Goal: Find specific page/section: Find specific page/section

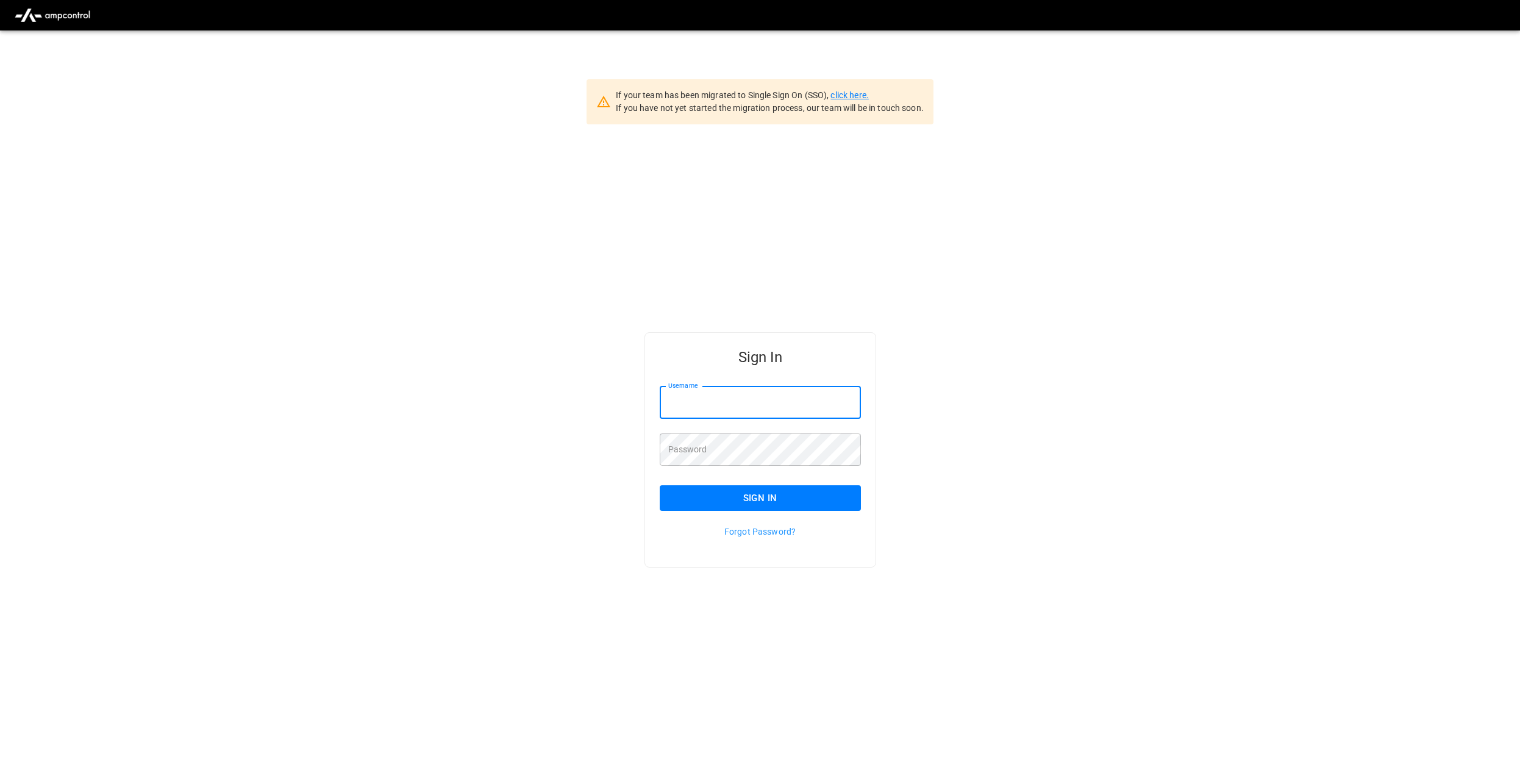
type input "********"
click at [868, 93] on link "click here." at bounding box center [849, 95] width 38 height 10
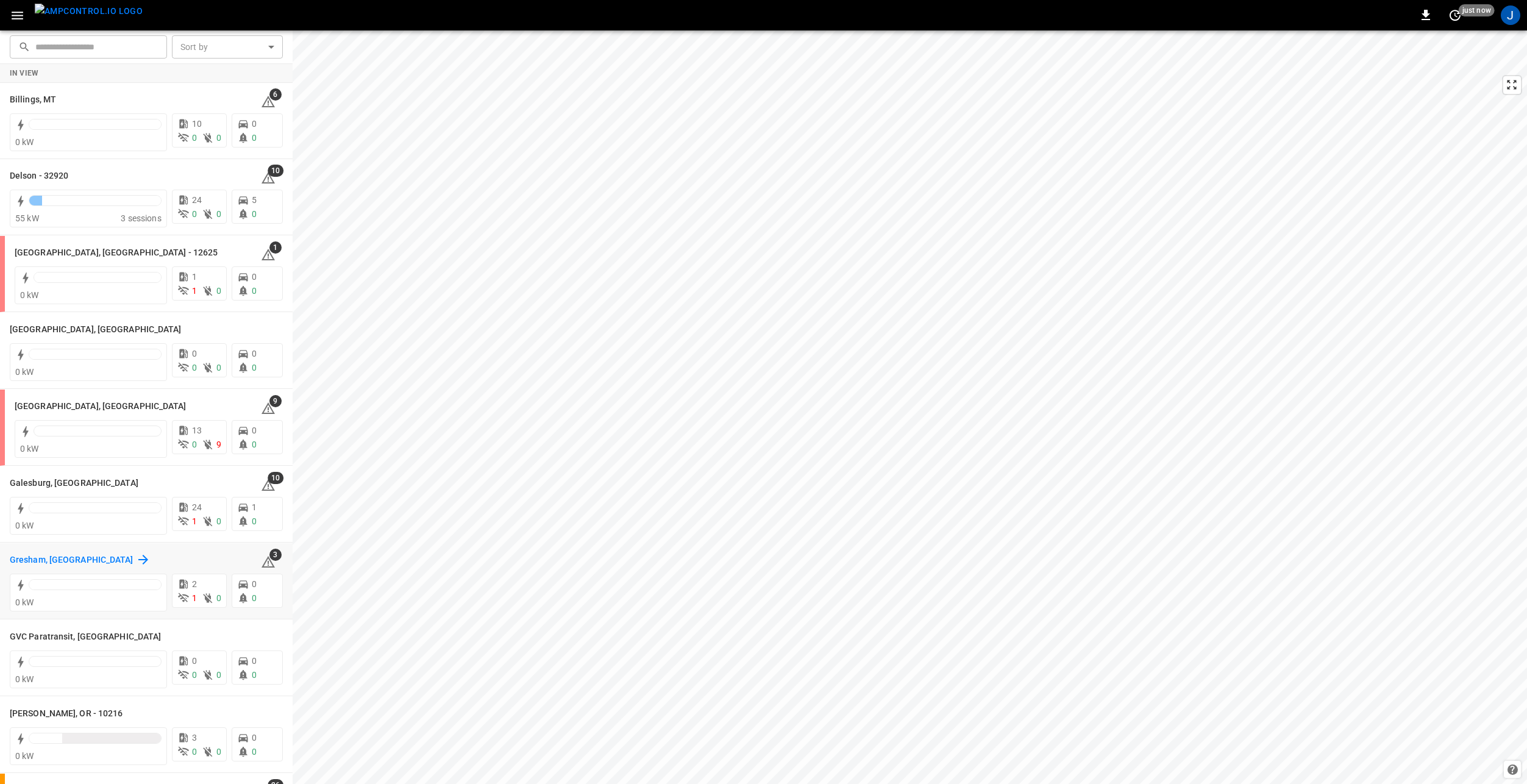
click at [48, 559] on h6 "Gresham, [GEOGRAPHIC_DATA]" at bounding box center [72, 559] width 124 height 13
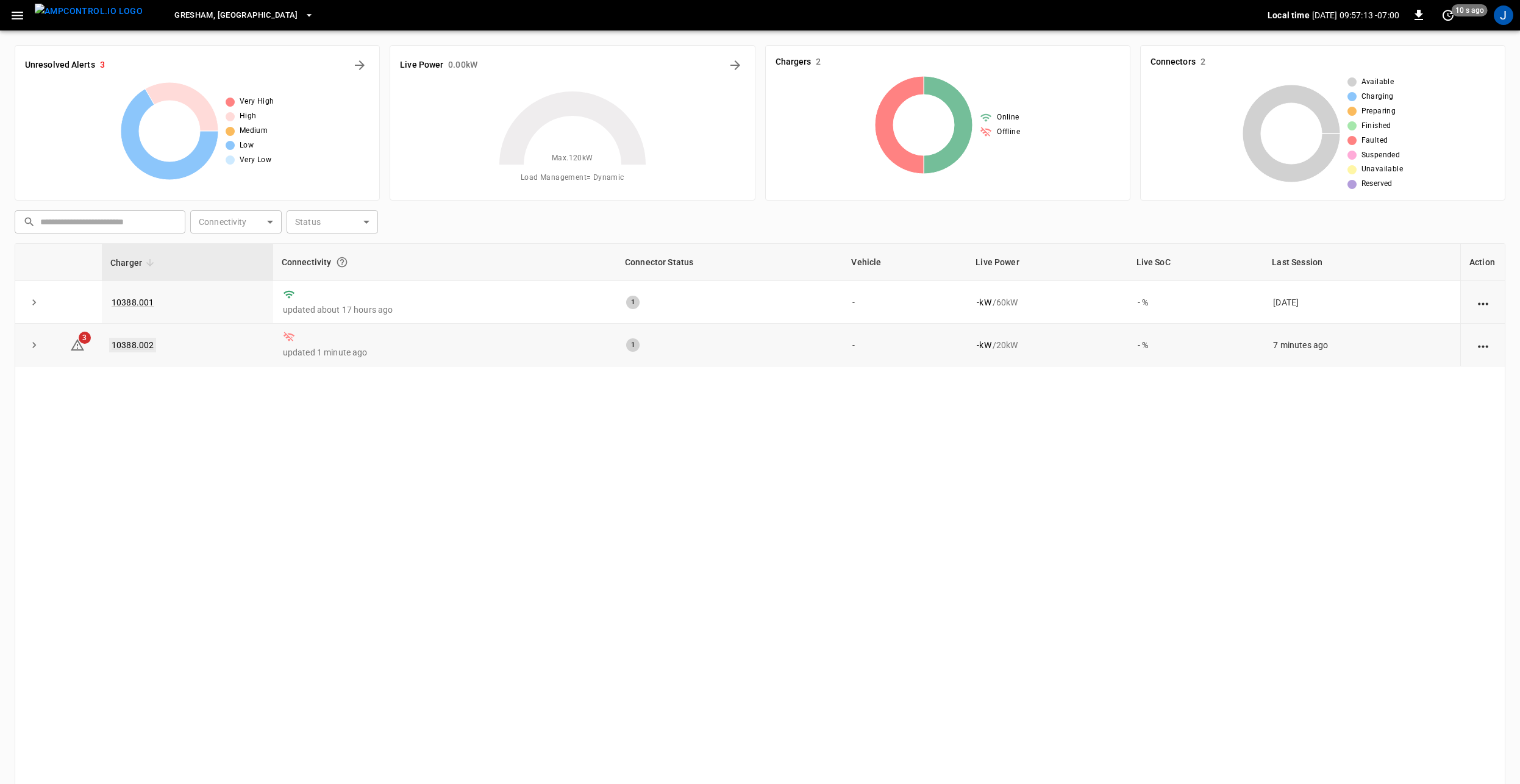
click at [130, 349] on link "10388.002" at bounding box center [132, 344] width 47 height 14
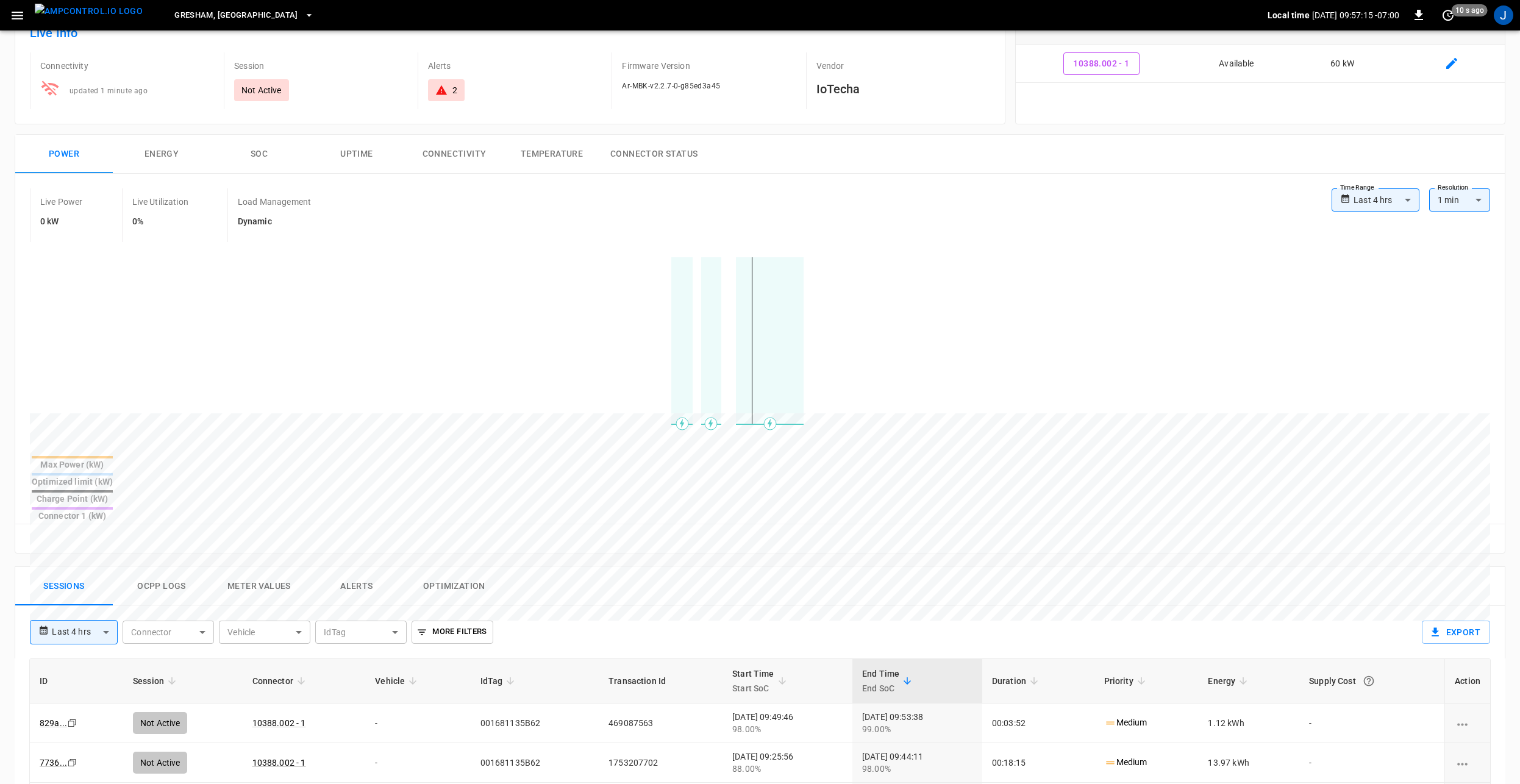
scroll to position [122, 0]
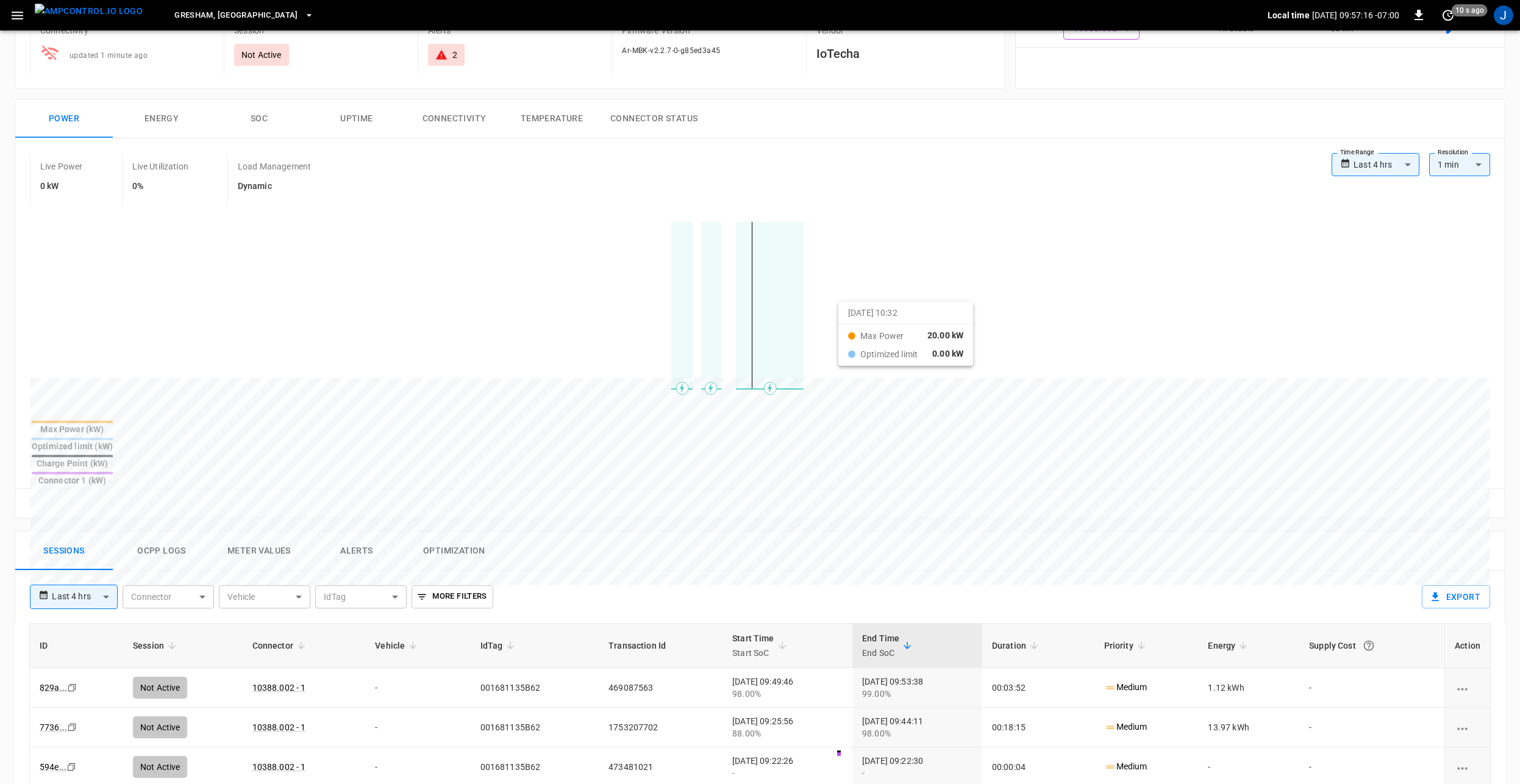
drag, startPoint x: 605, startPoint y: 288, endPoint x: 881, endPoint y: 315, distance: 277.3
click at [881, 588] on div at bounding box center [737, 671] width 1415 height 166
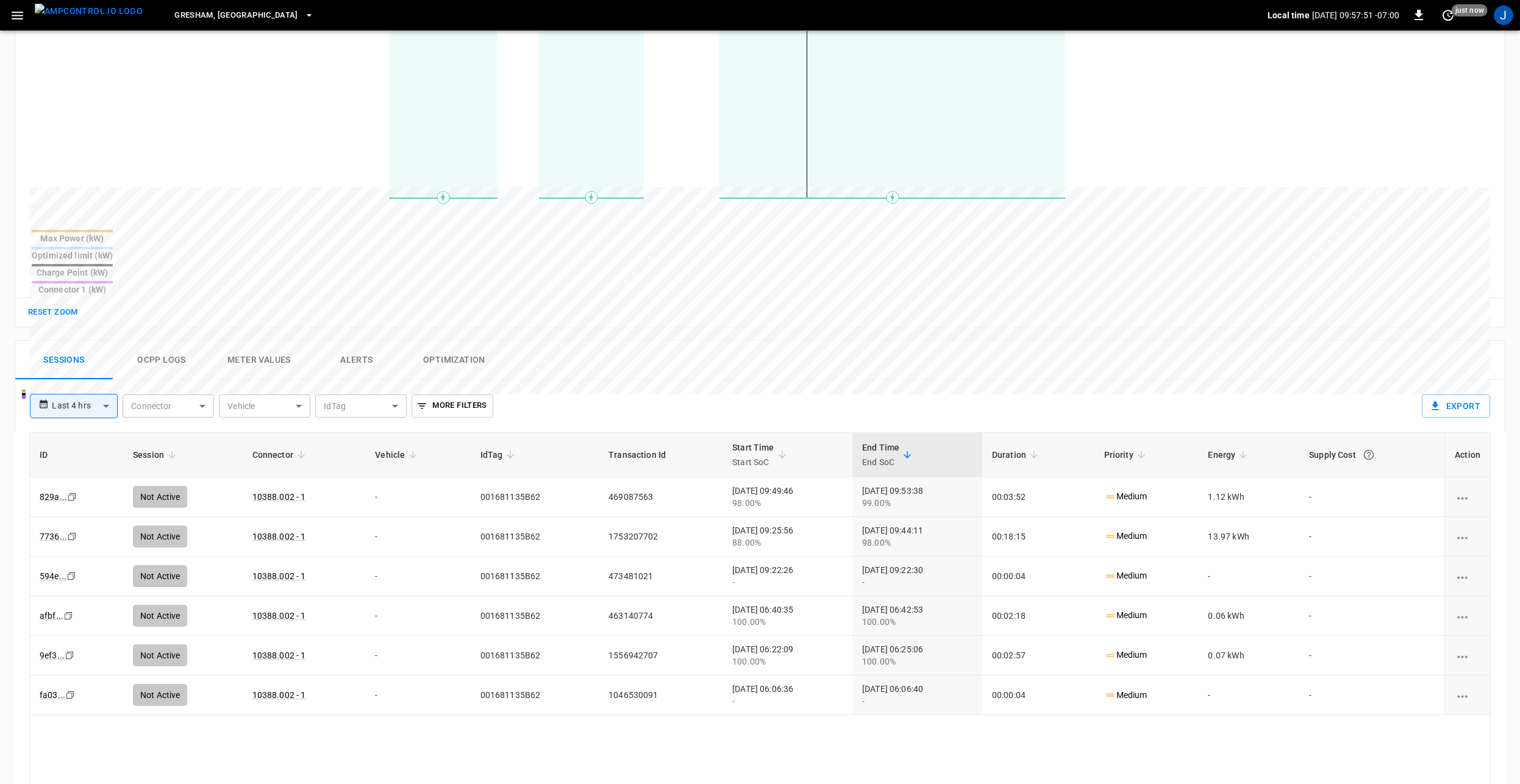
scroll to position [426, 0]
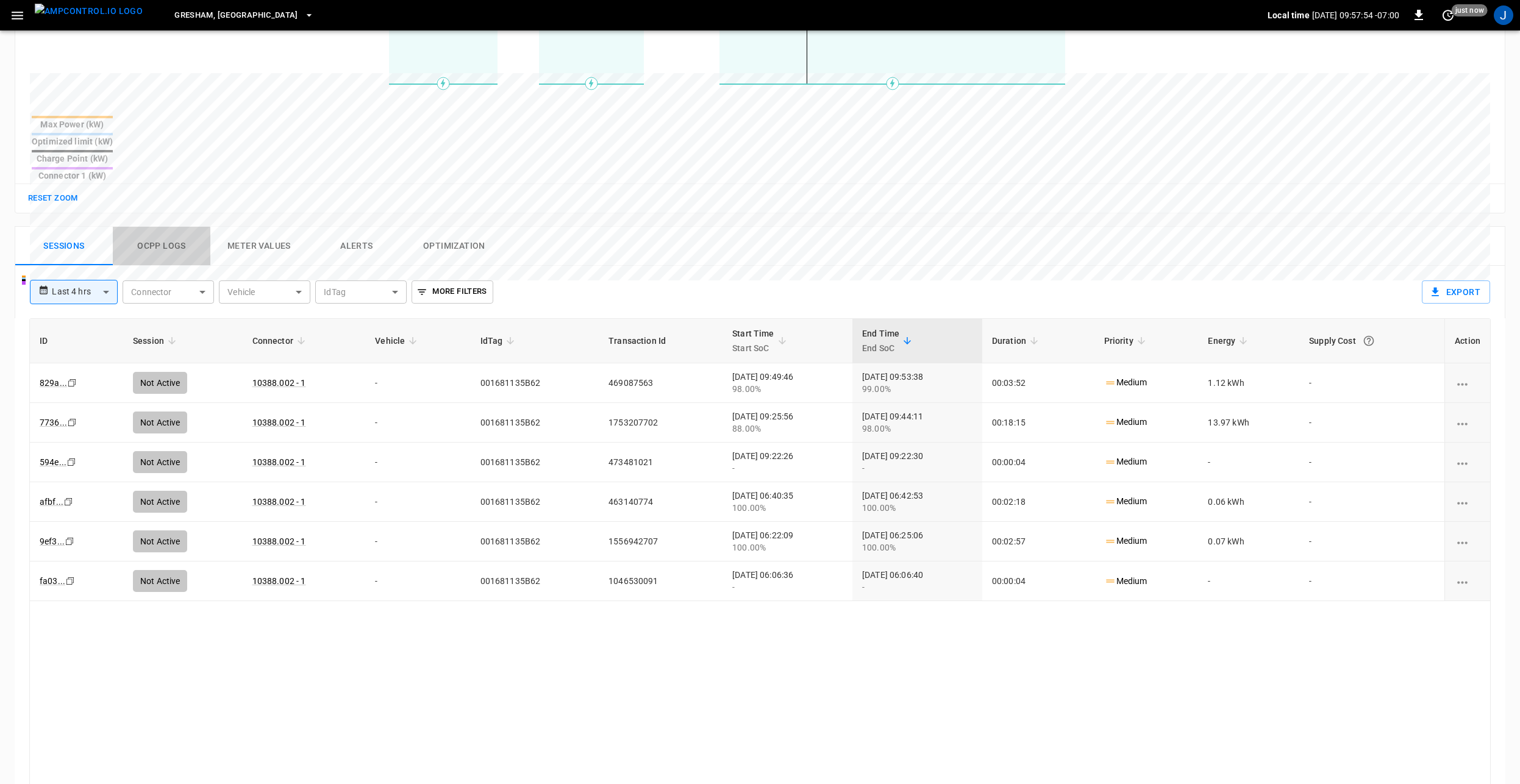
click at [164, 227] on button "Ocpp logs" at bounding box center [162, 246] width 98 height 39
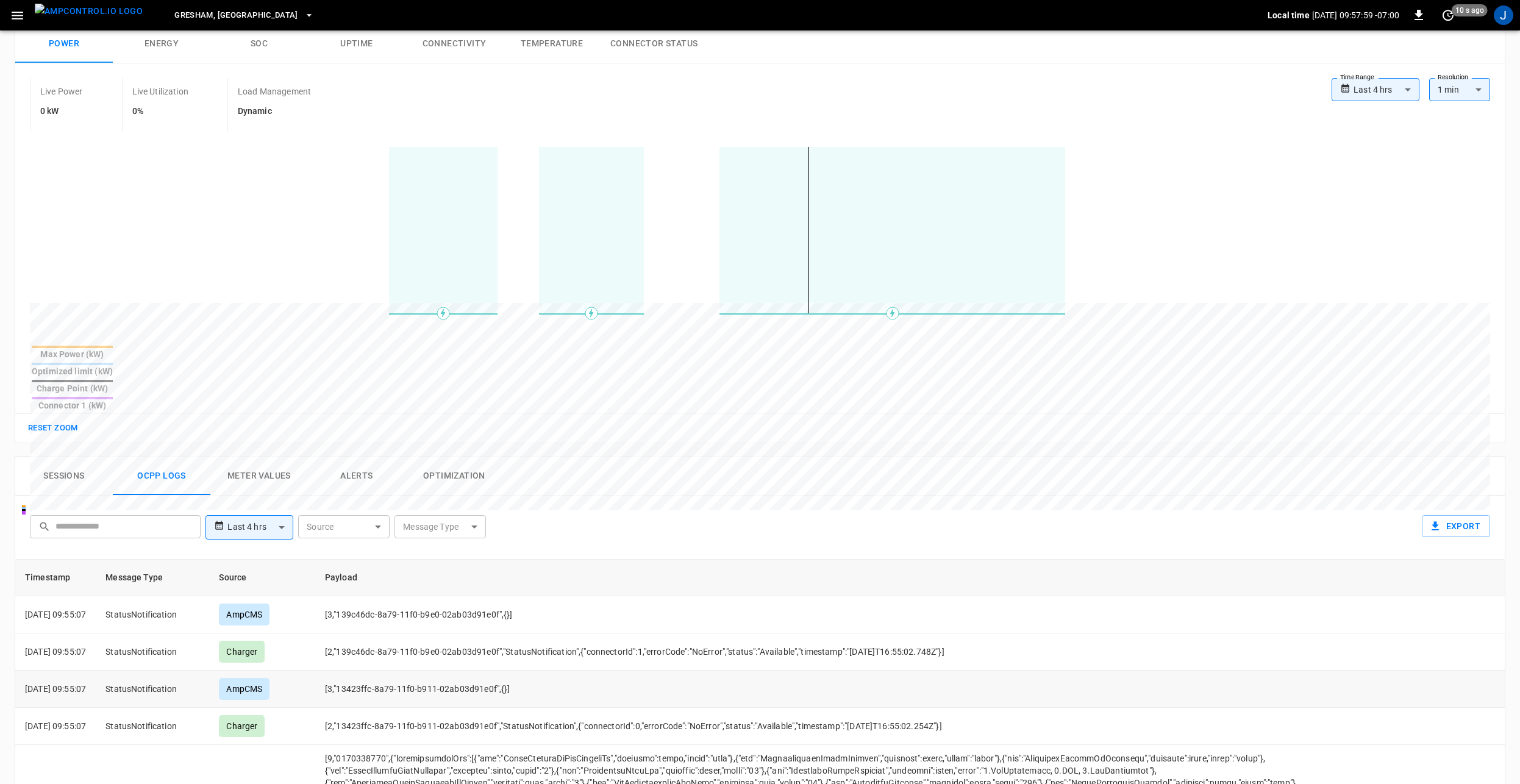
scroll to position [0, 0]
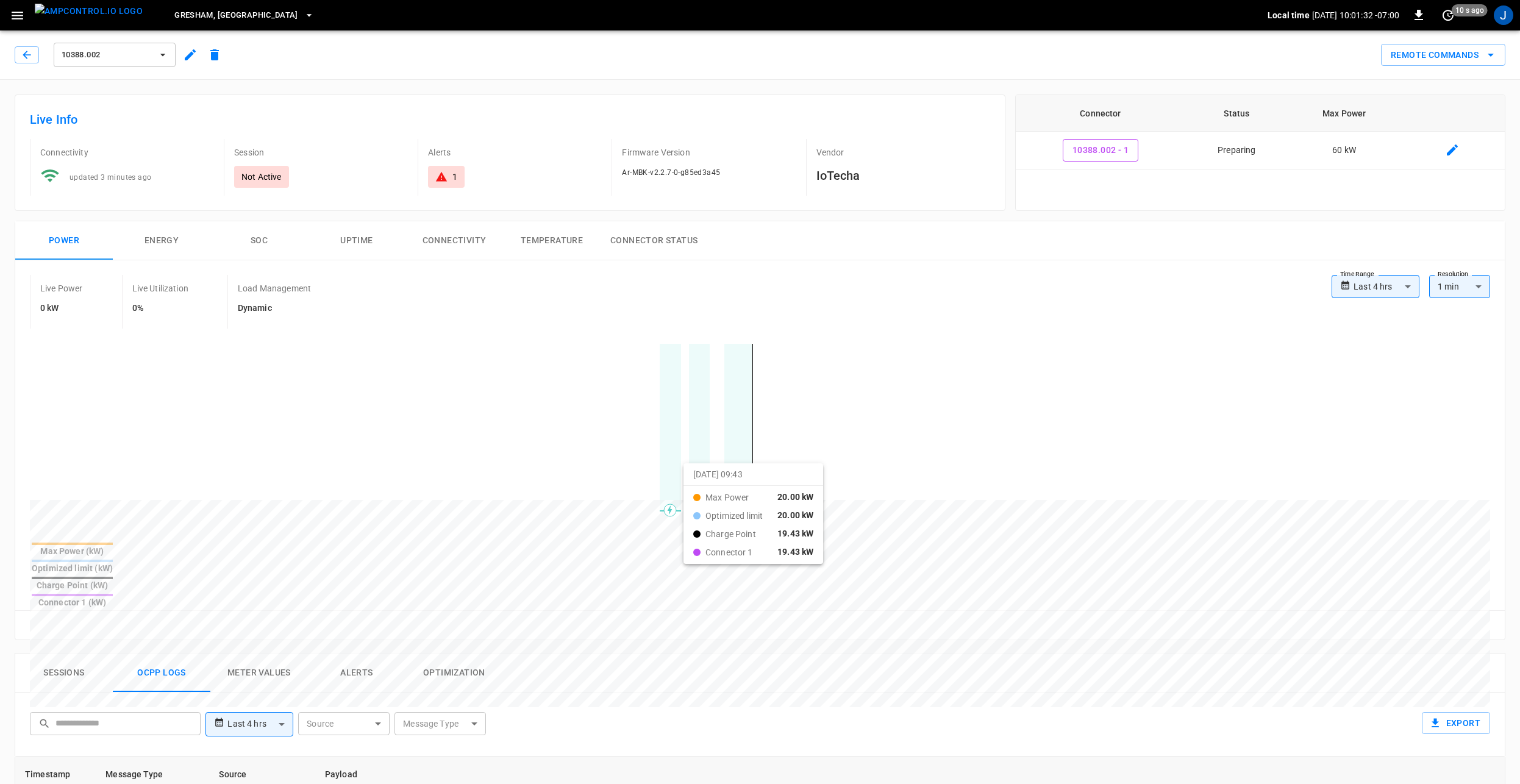
drag, startPoint x: 592, startPoint y: 463, endPoint x: 835, endPoint y: 499, distance: 245.7
click at [842, 710] on div at bounding box center [737, 793] width 1415 height 166
drag, startPoint x: 621, startPoint y: 437, endPoint x: 858, endPoint y: 460, distance: 238.1
click at [858, 710] on div at bounding box center [737, 793] width 1415 height 166
drag, startPoint x: 629, startPoint y: 462, endPoint x: 861, endPoint y: 469, distance: 232.1
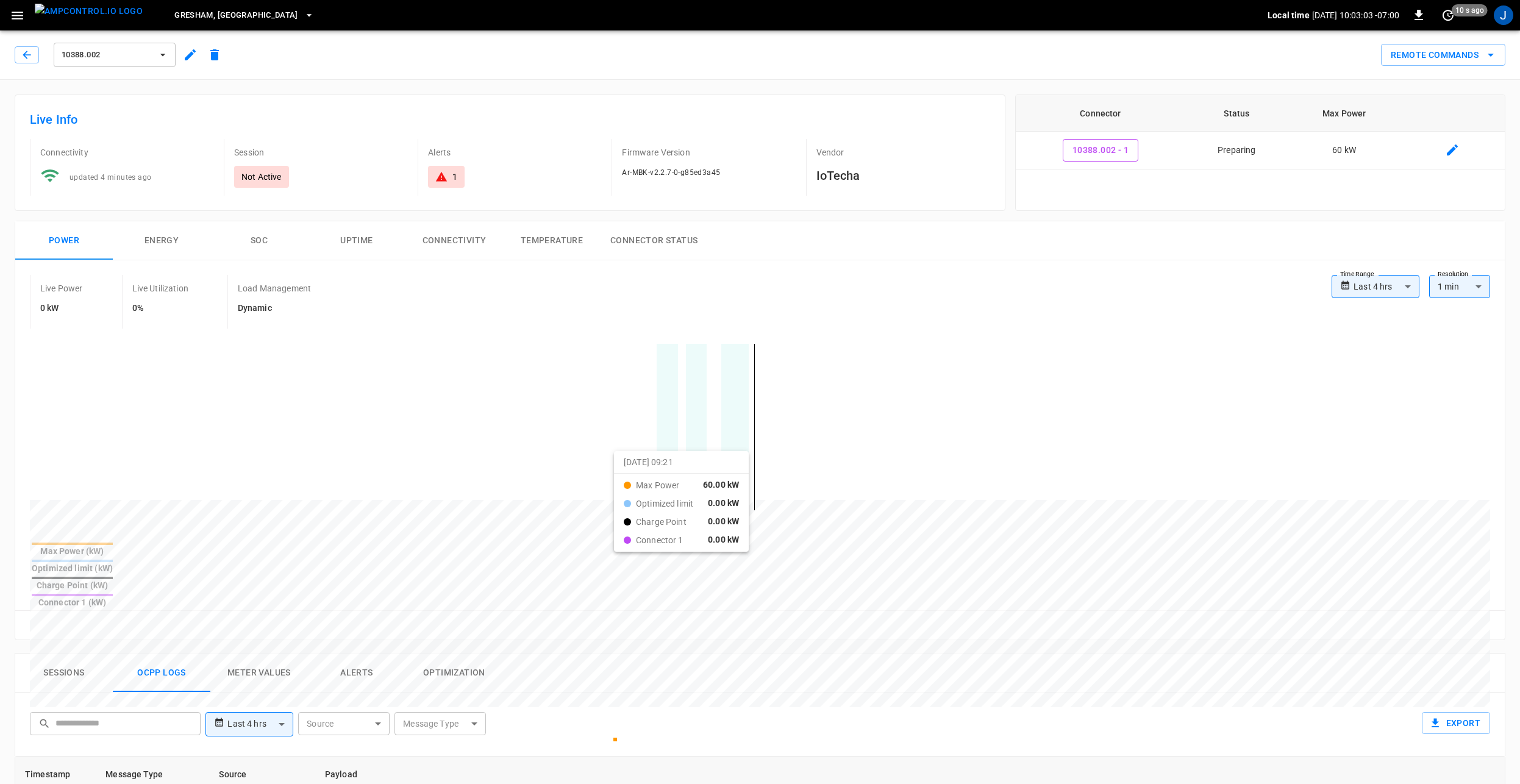
click at [858, 708] on div at bounding box center [737, 791] width 1415 height 166
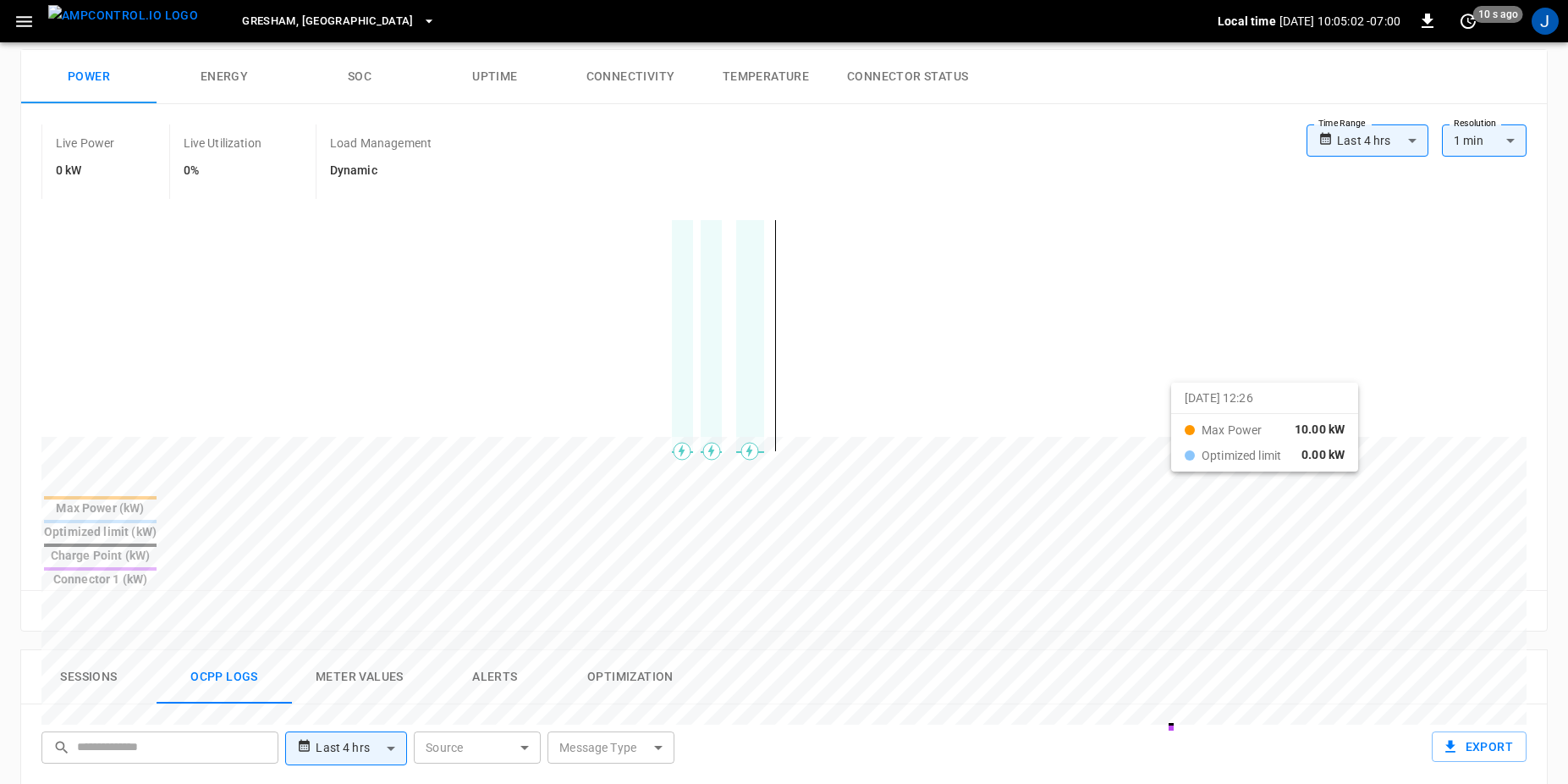
scroll to position [254, 0]
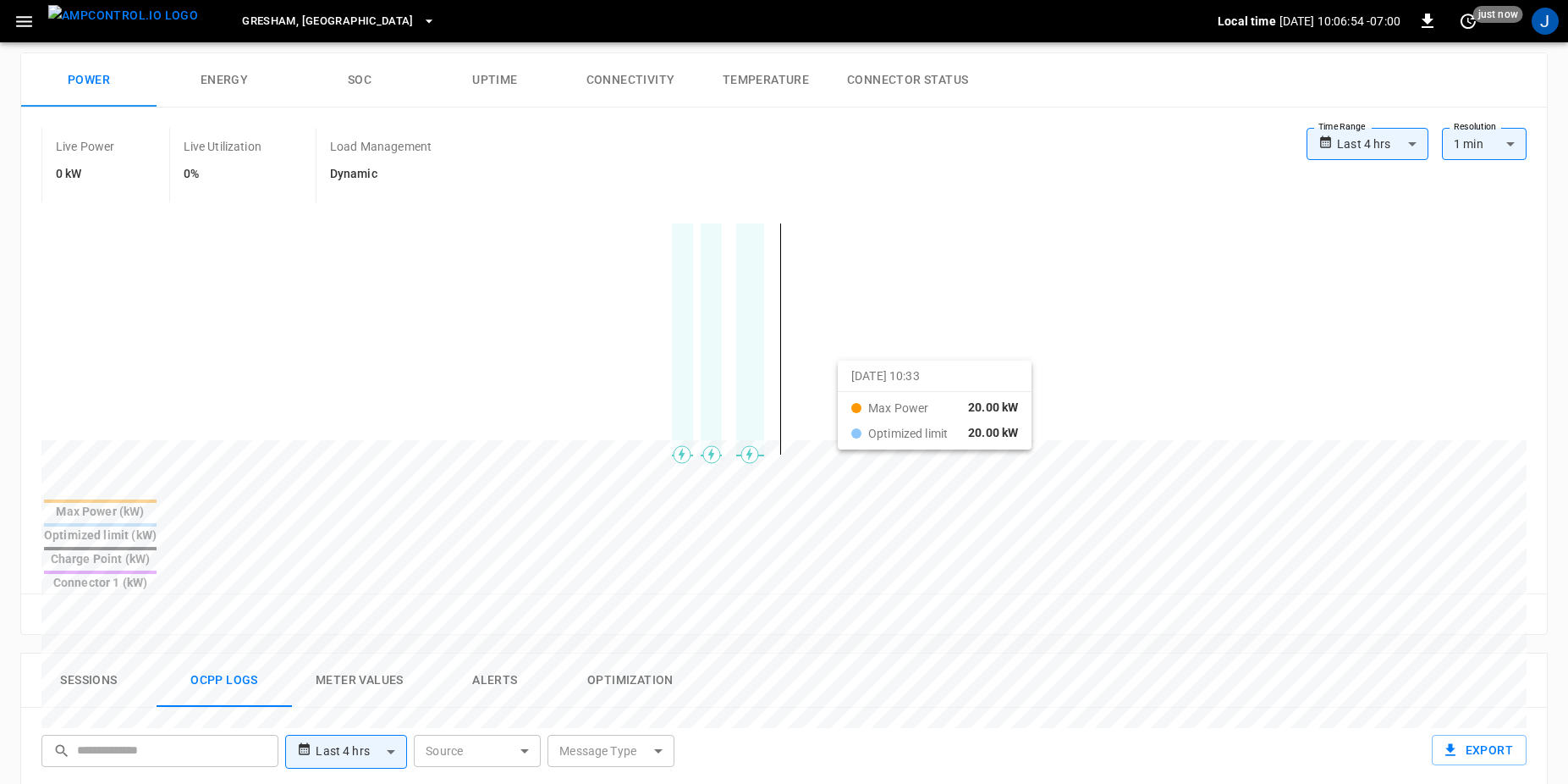
drag, startPoint x: 809, startPoint y: 362, endPoint x: 922, endPoint y: 395, distance: 117.7
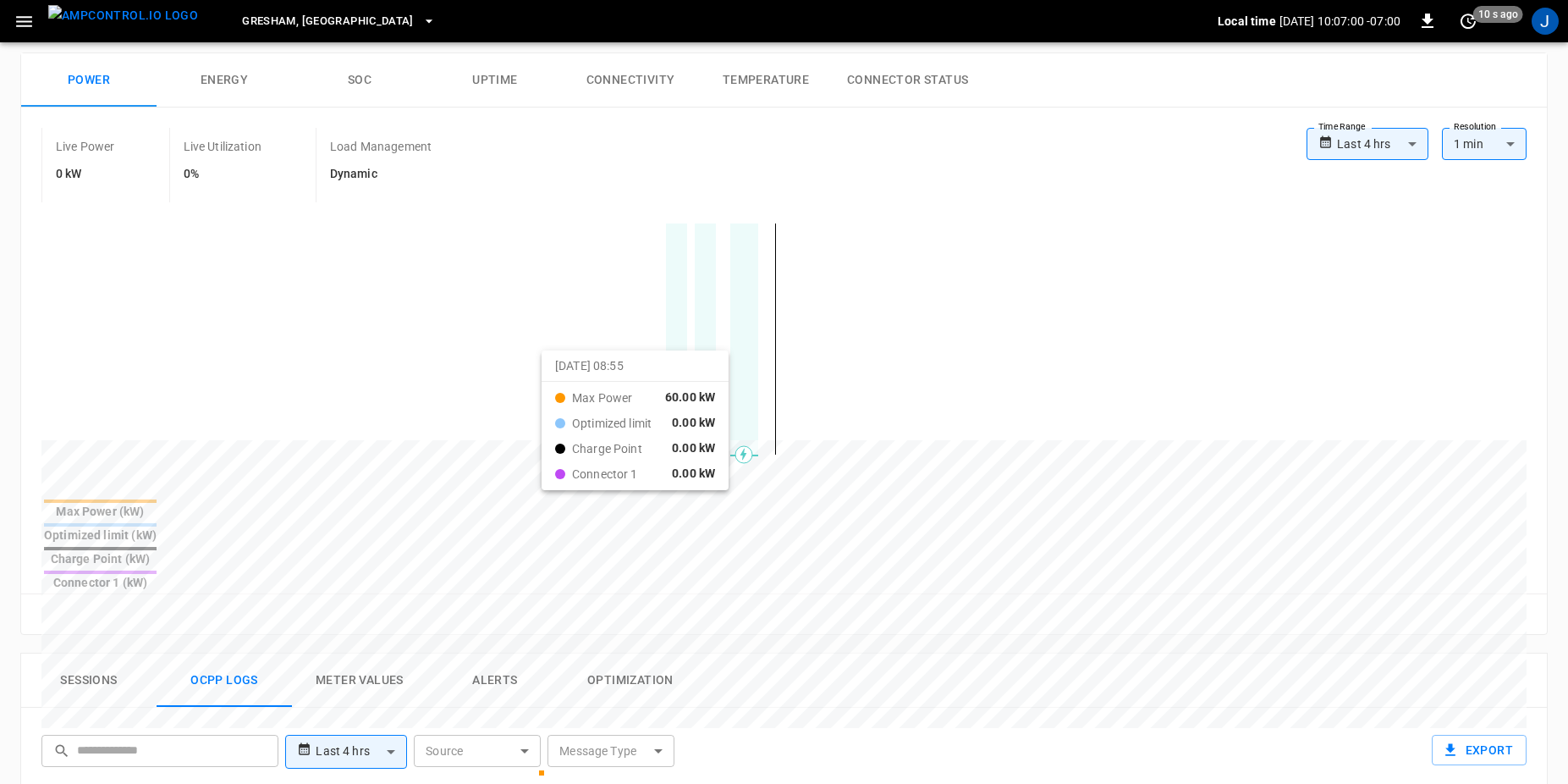
drag, startPoint x: 760, startPoint y: 393, endPoint x: 910, endPoint y: 397, distance: 150.1
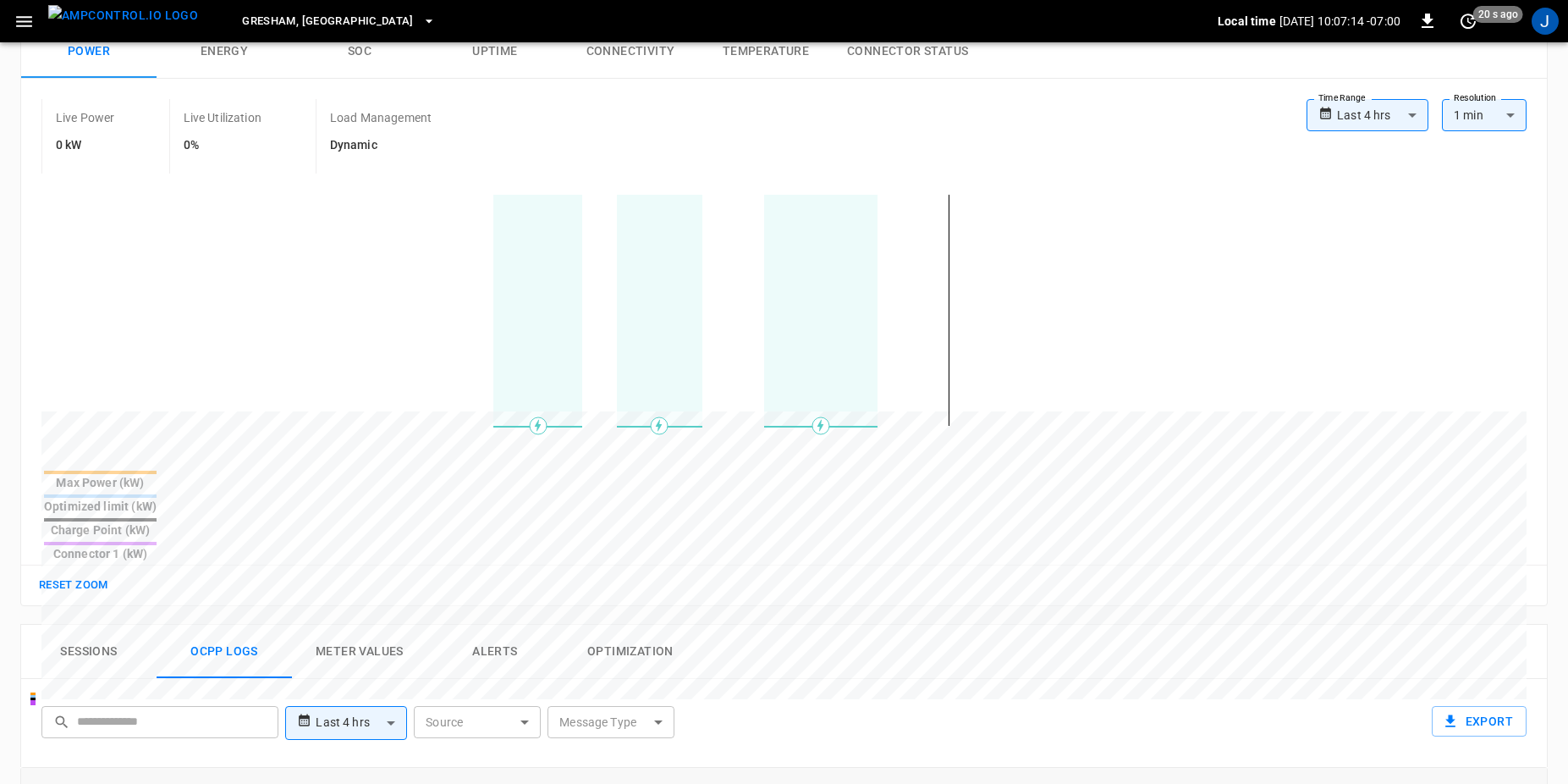
scroll to position [169, 0]
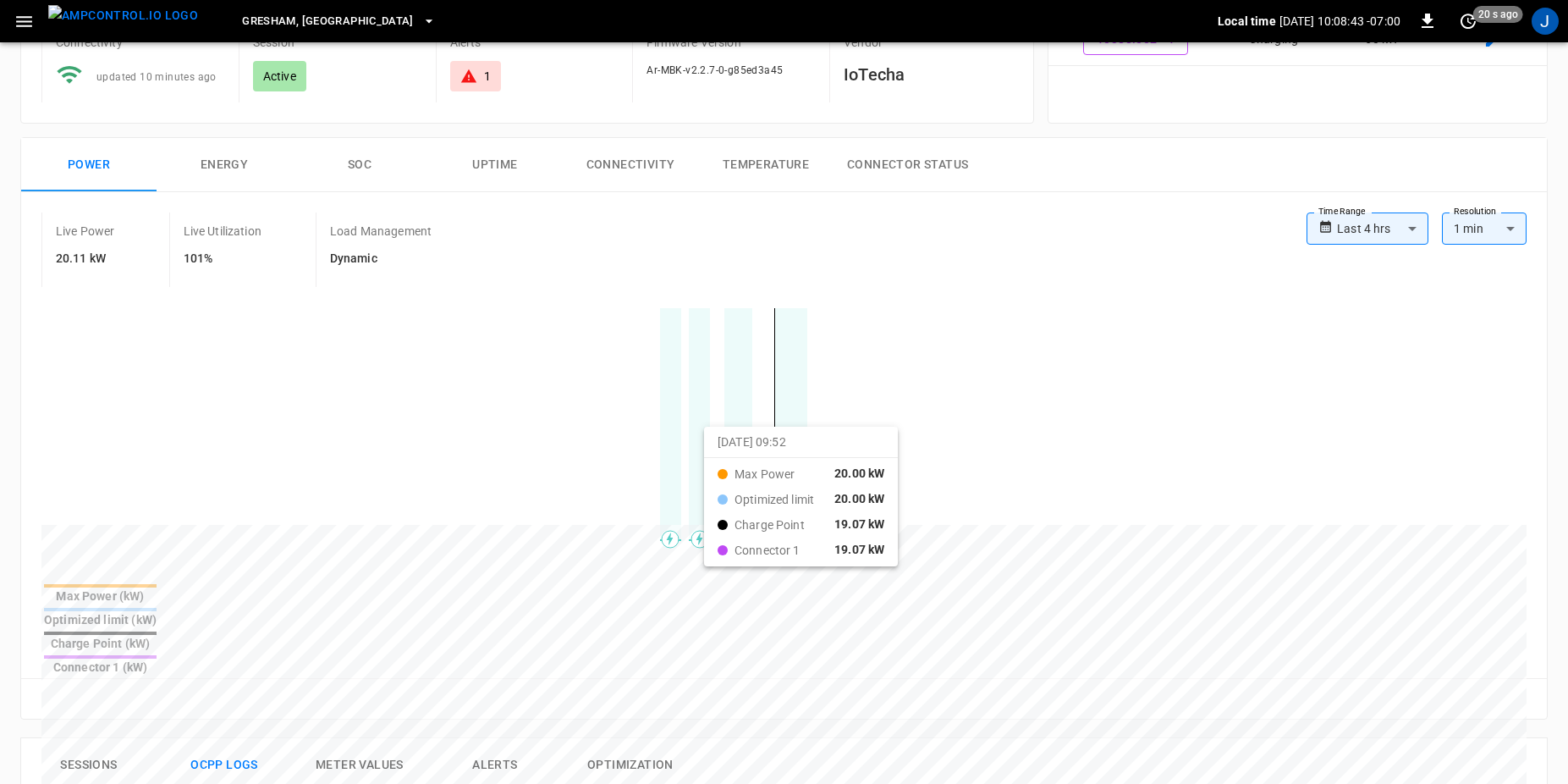
drag, startPoint x: 790, startPoint y: 449, endPoint x: 988, endPoint y: 500, distance: 204.5
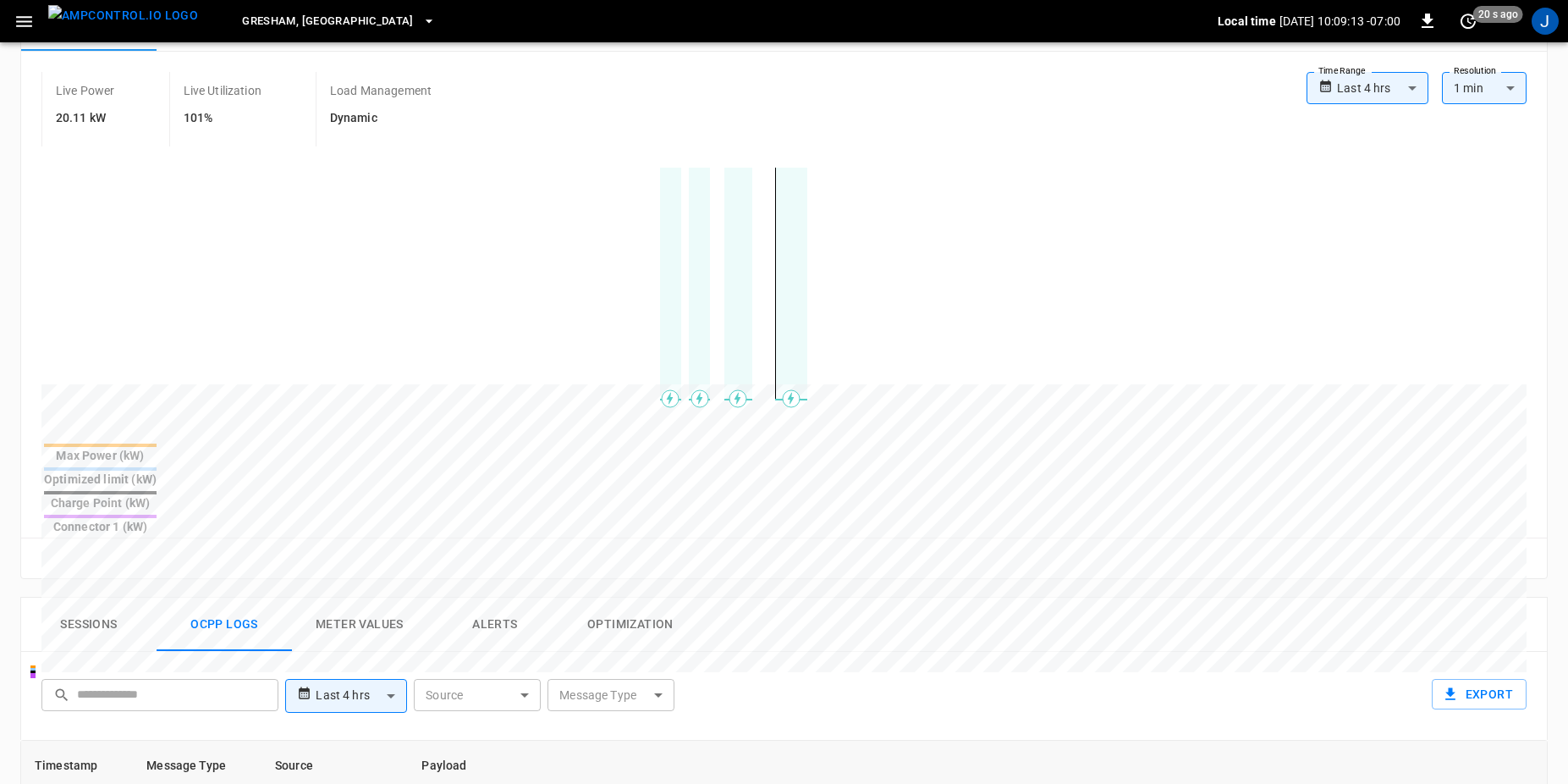
scroll to position [254, 0]
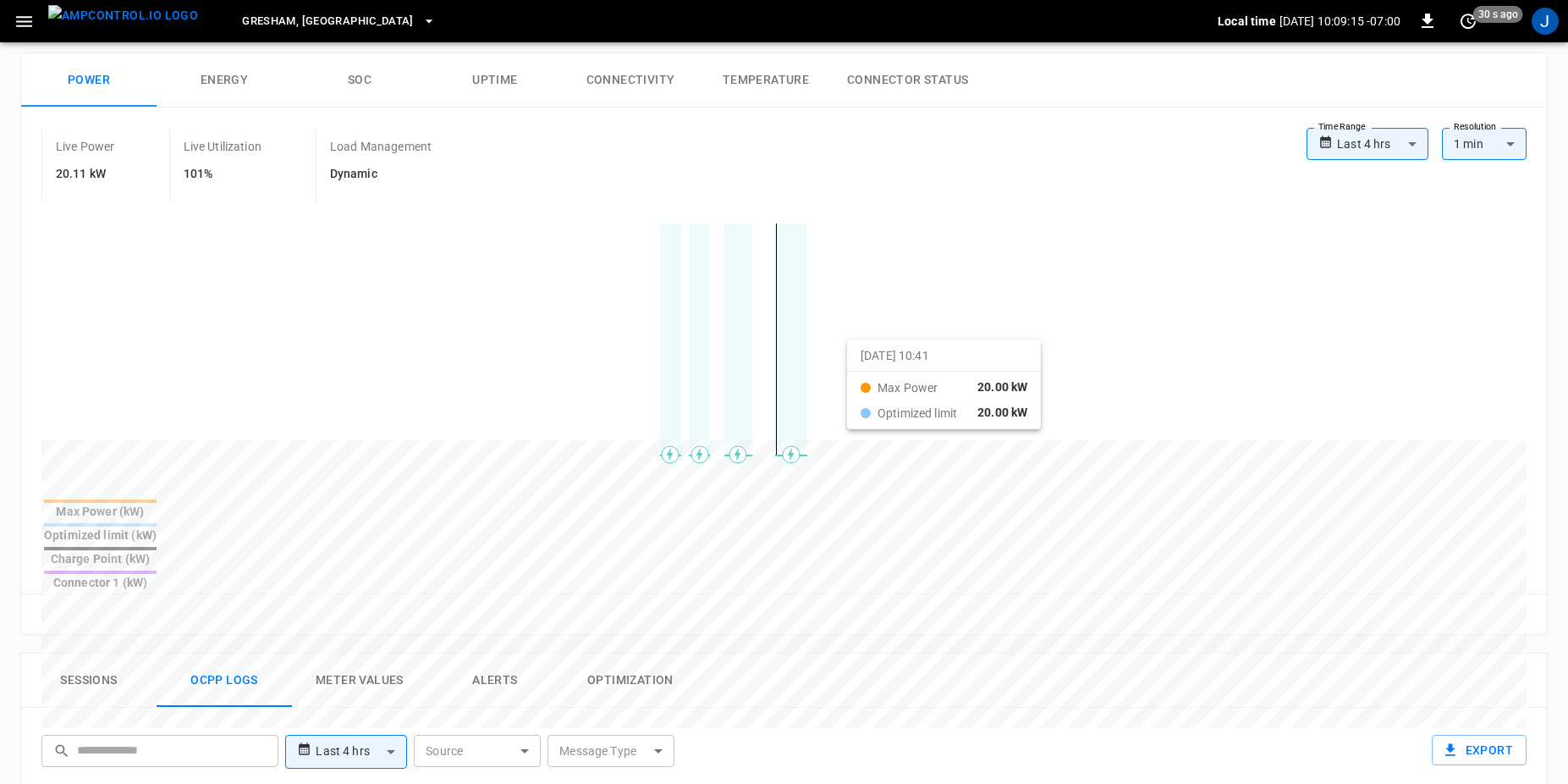
drag, startPoint x: 569, startPoint y: 343, endPoint x: 902, endPoint y: 368, distance: 333.9
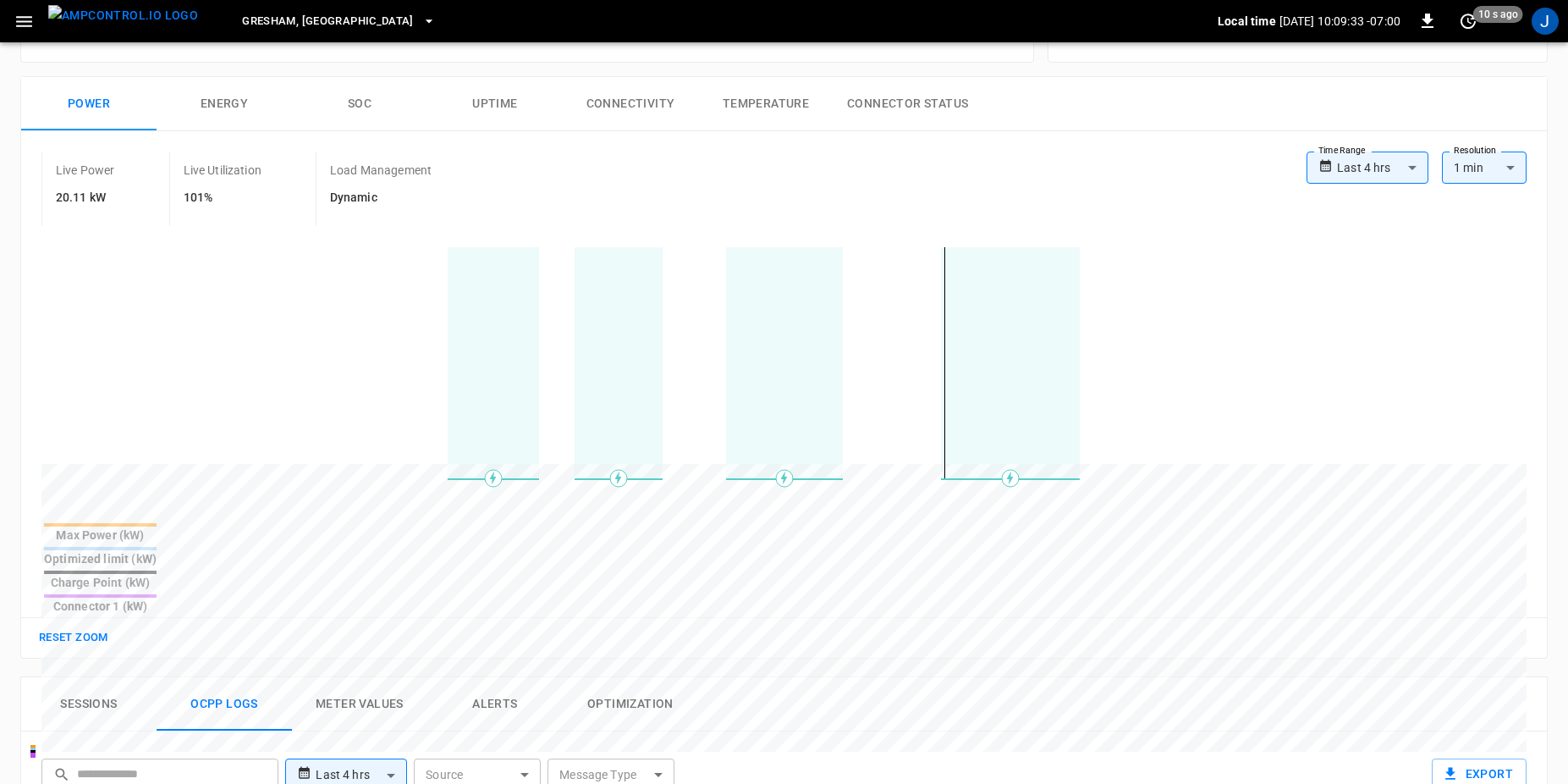
scroll to position [169, 0]
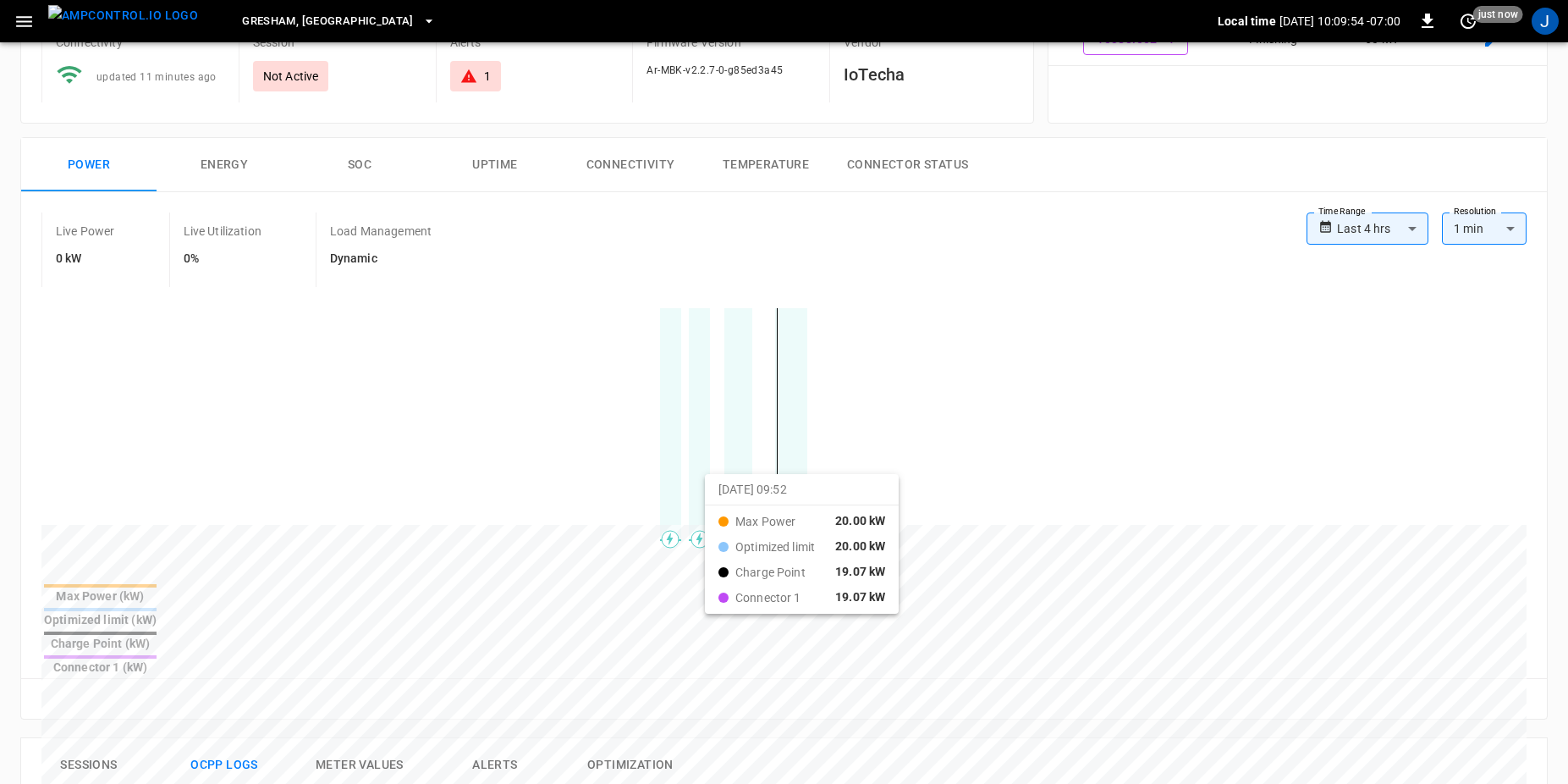
drag, startPoint x: 583, startPoint y: 469, endPoint x: 917, endPoint y: 515, distance: 337.2
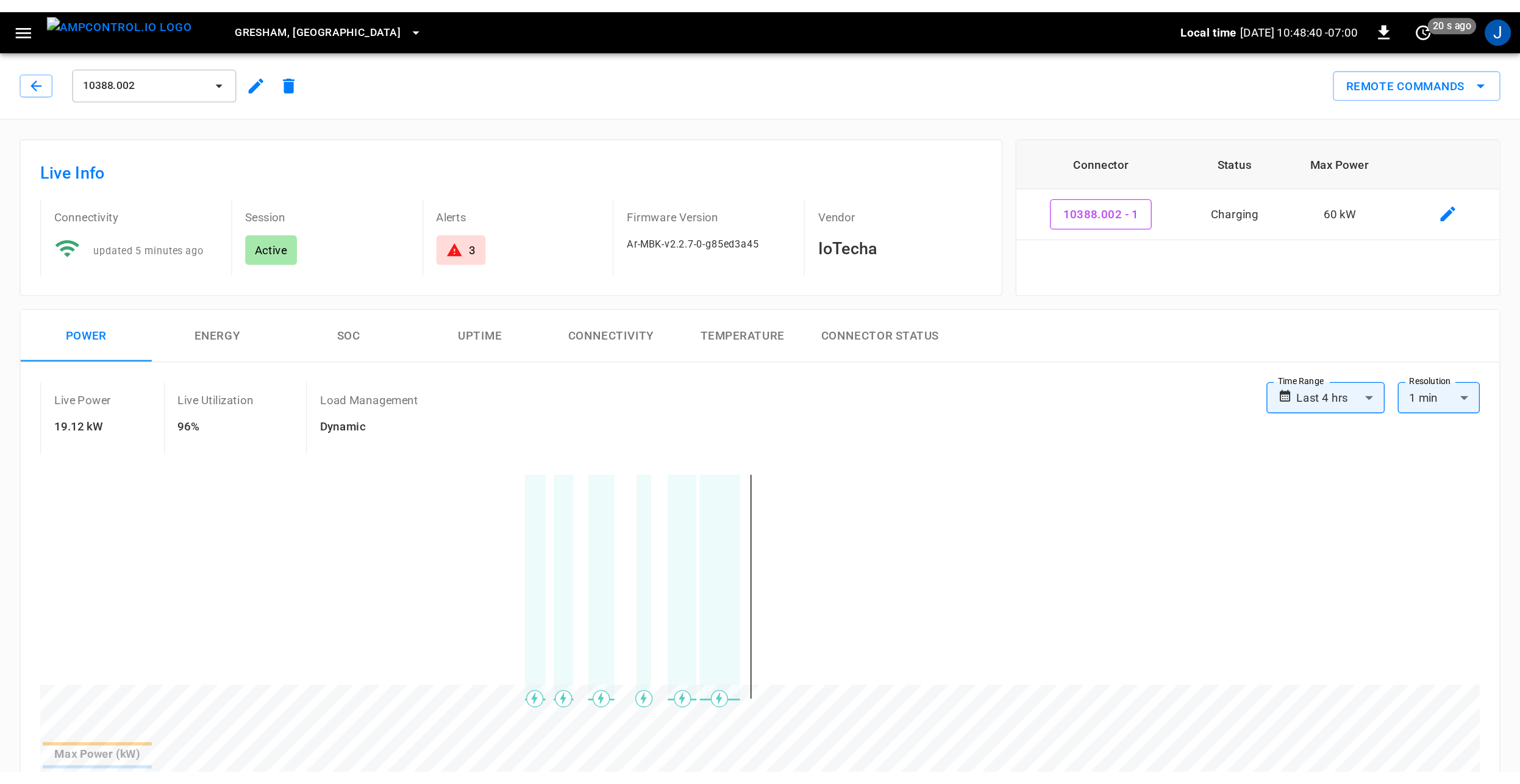
scroll to position [122, 0]
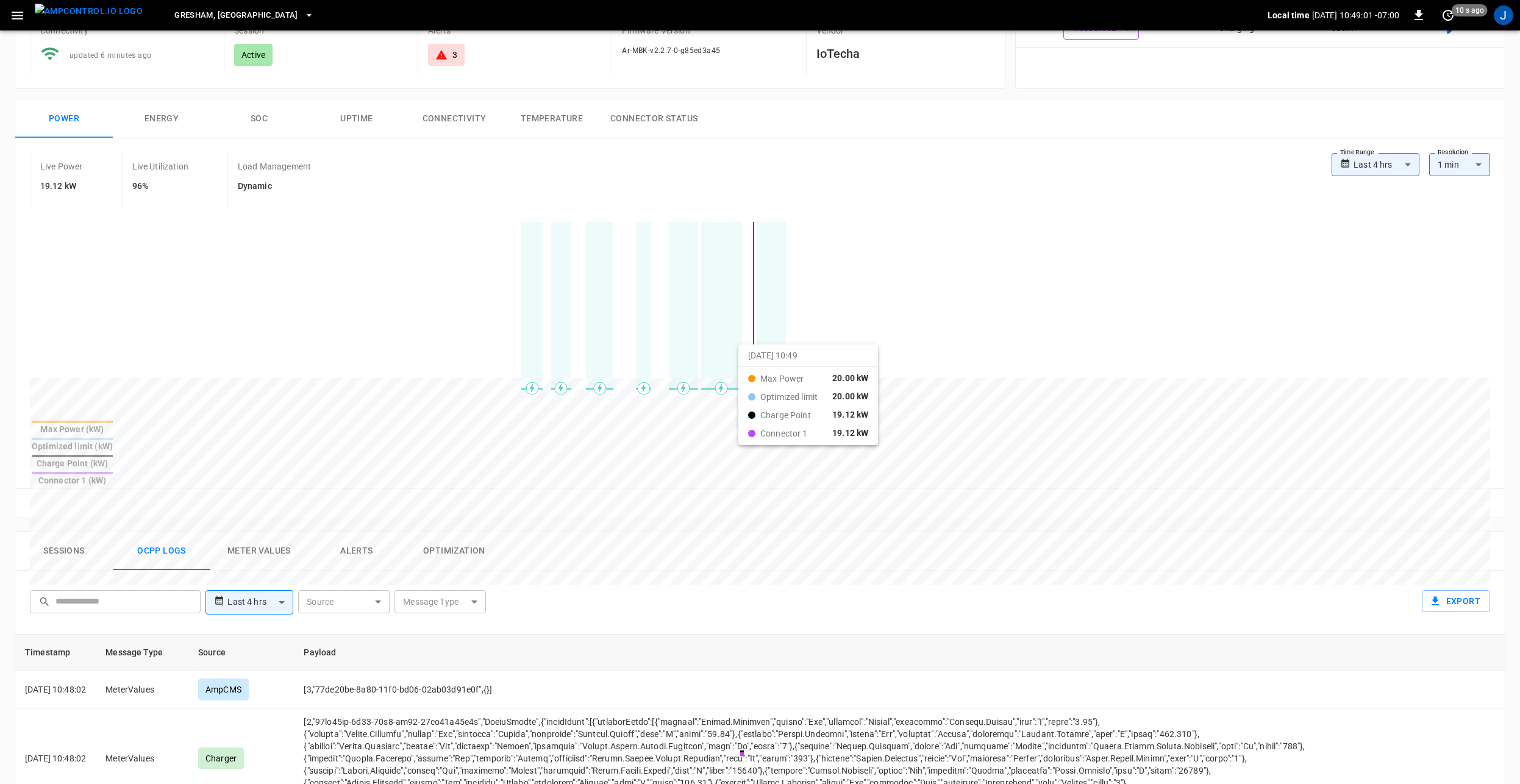
drag, startPoint x: 731, startPoint y: 353, endPoint x: 795, endPoint y: 356, distance: 64.1
drag, startPoint x: 725, startPoint y: 358, endPoint x: 842, endPoint y: 374, distance: 118.1
click at [831, 564] on div at bounding box center [737, 671] width 1415 height 166
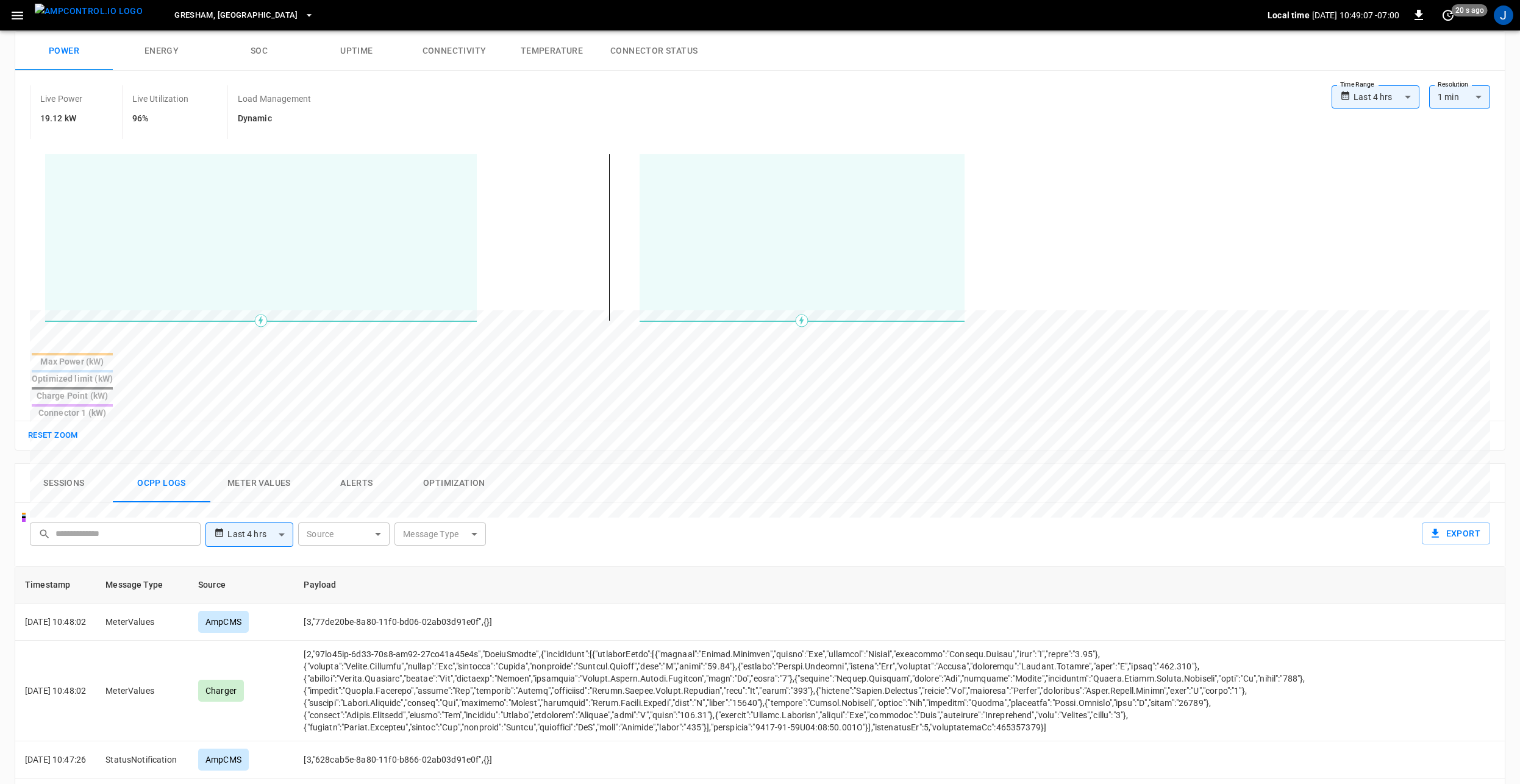
scroll to position [183, 0]
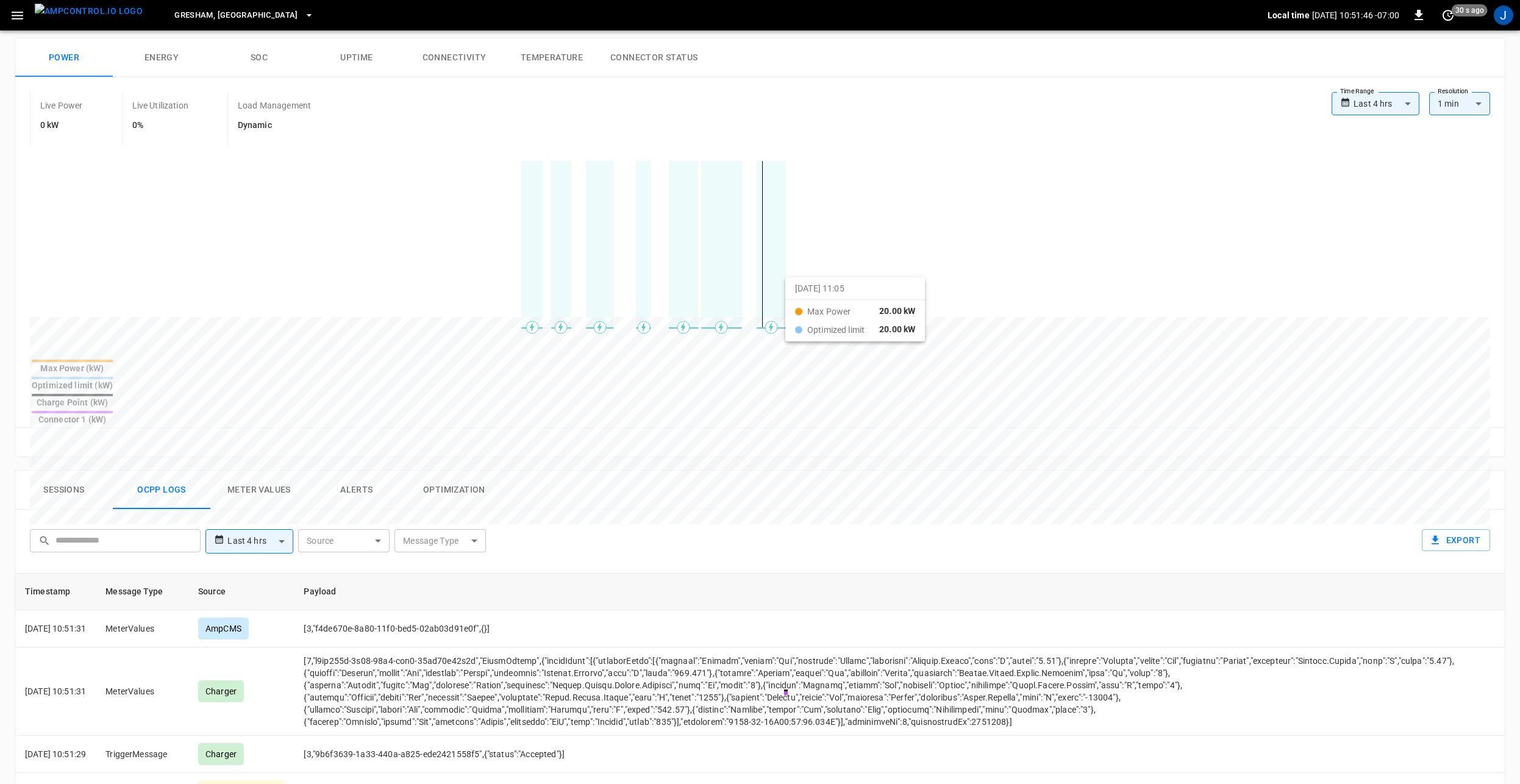
drag, startPoint x: 743, startPoint y: 292, endPoint x: 804, endPoint y: 293, distance: 61.0
click at [806, 527] on div at bounding box center [737, 610] width 1415 height 166
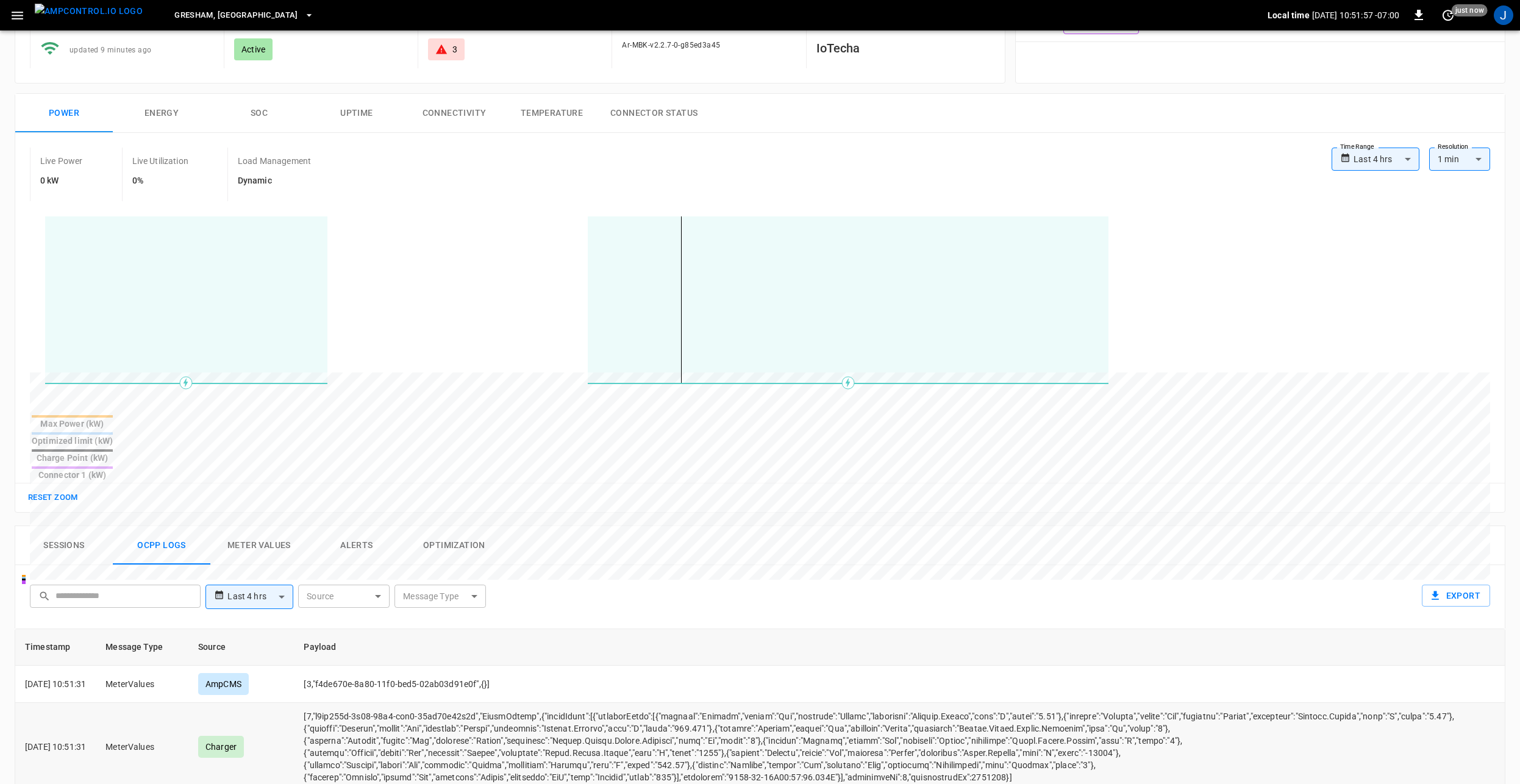
scroll to position [122, 0]
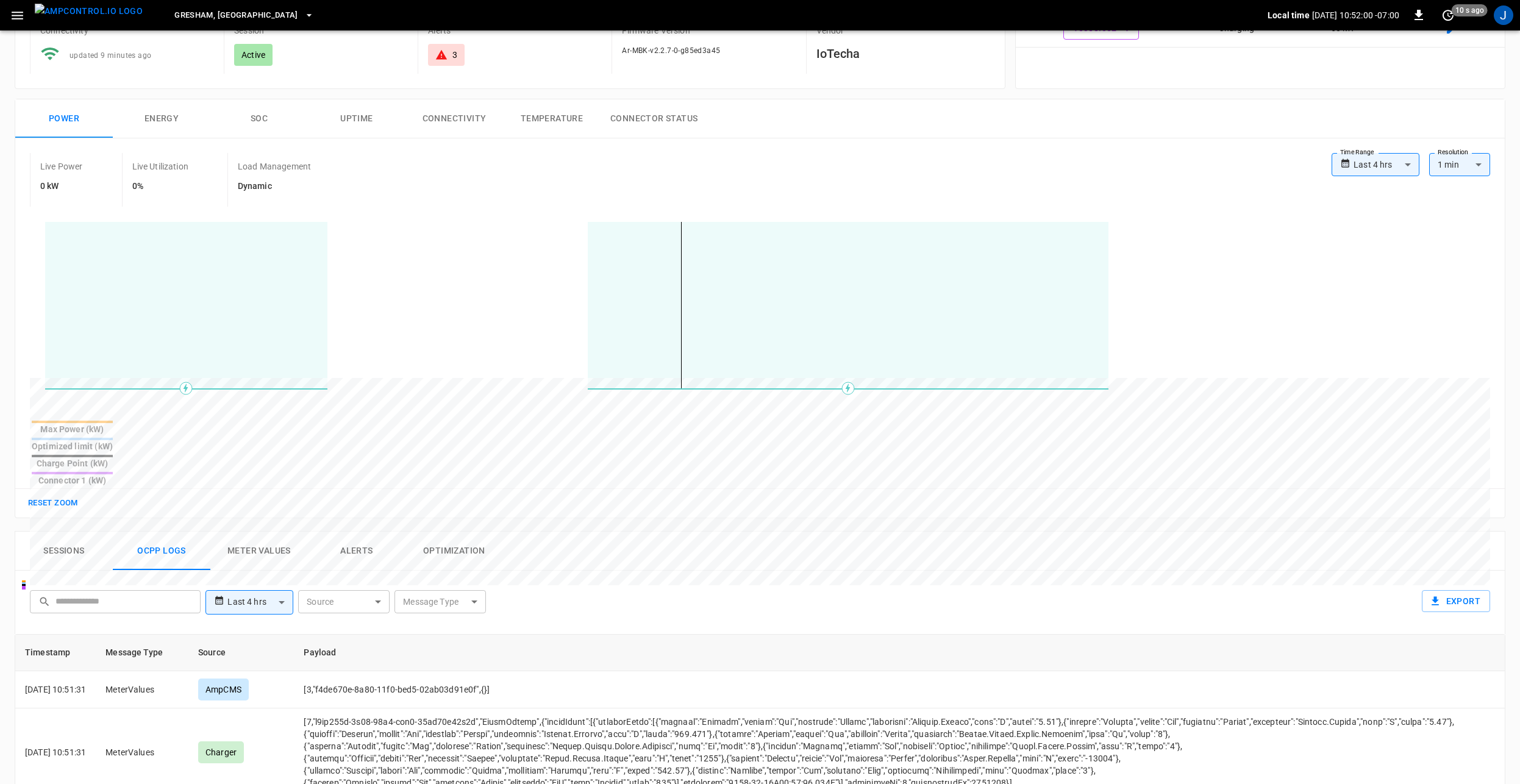
click at [176, 118] on button "Energy" at bounding box center [162, 118] width 98 height 39
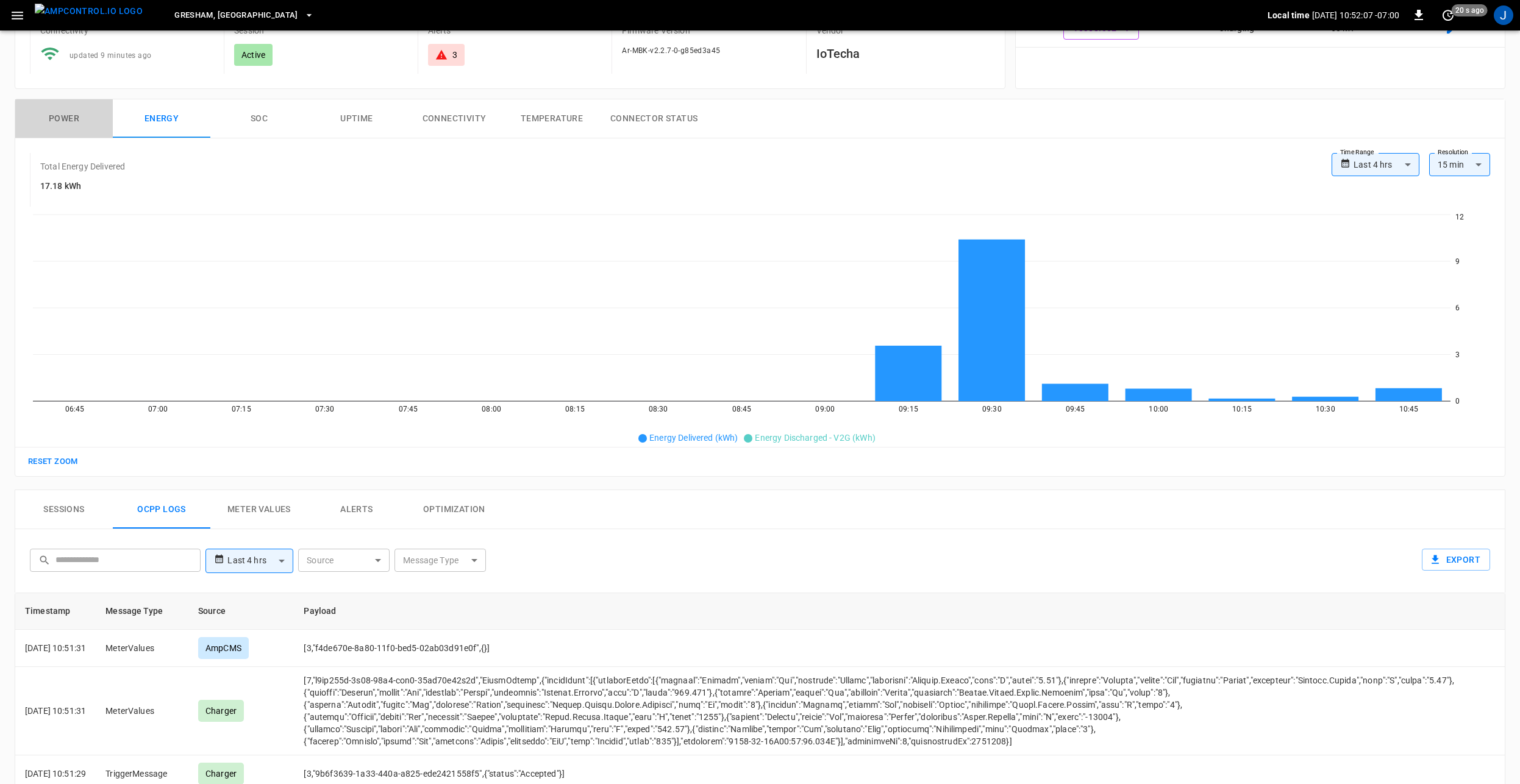
click at [41, 121] on button "Power" at bounding box center [64, 118] width 98 height 39
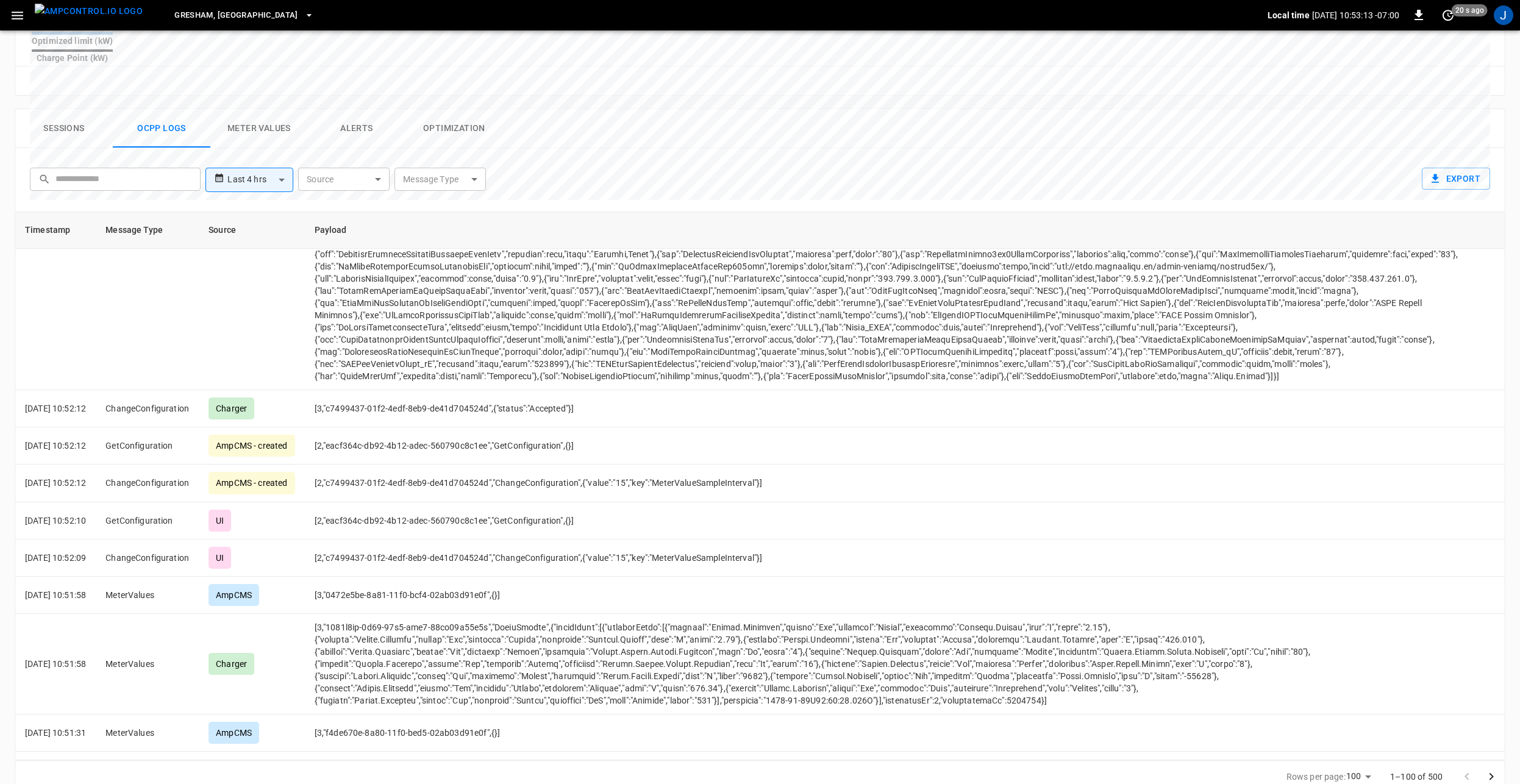
scroll to position [718, 0]
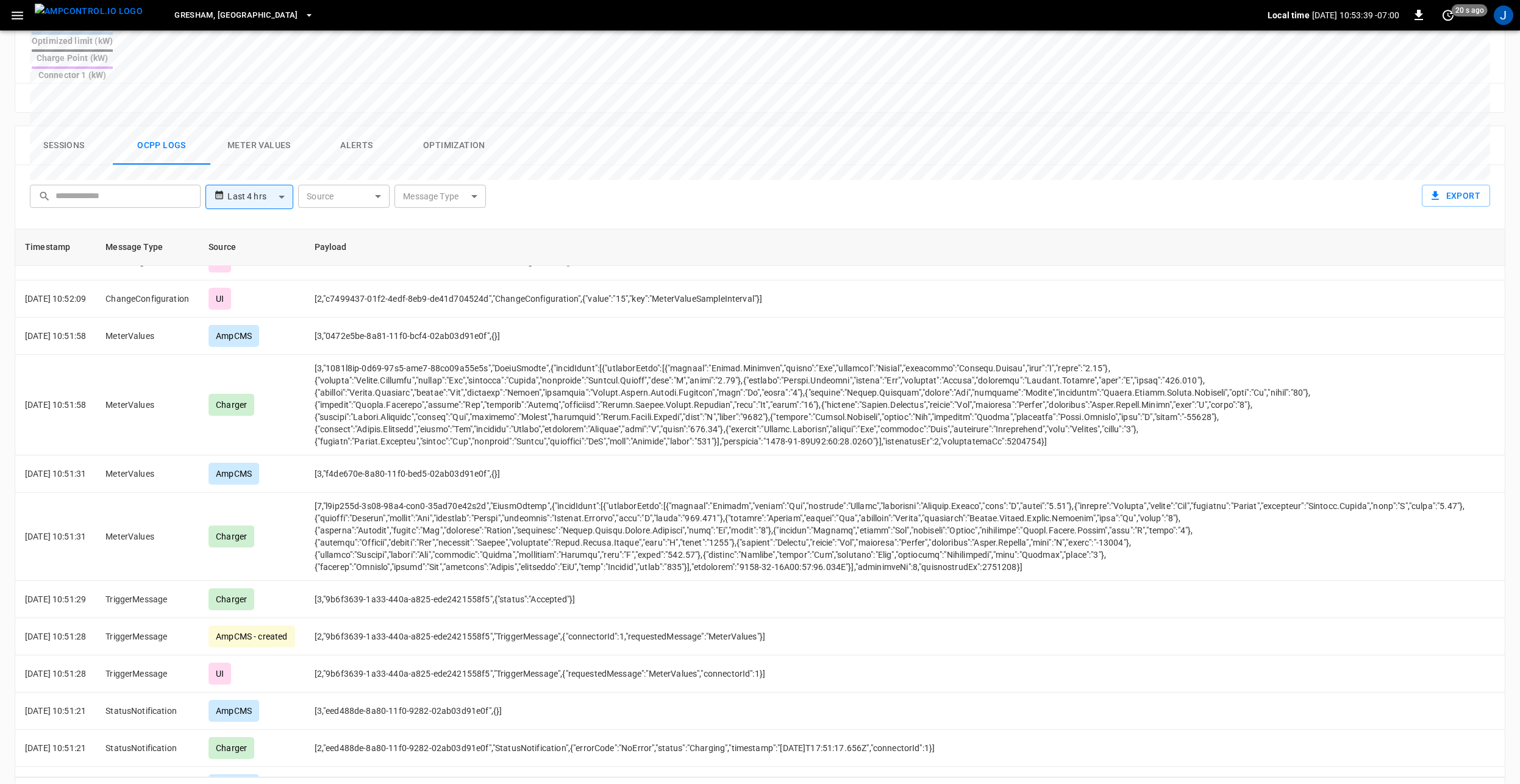
click at [744, 126] on div "Sessions Ocpp logs Meter Values Alerts Optimization" at bounding box center [760, 145] width 1490 height 39
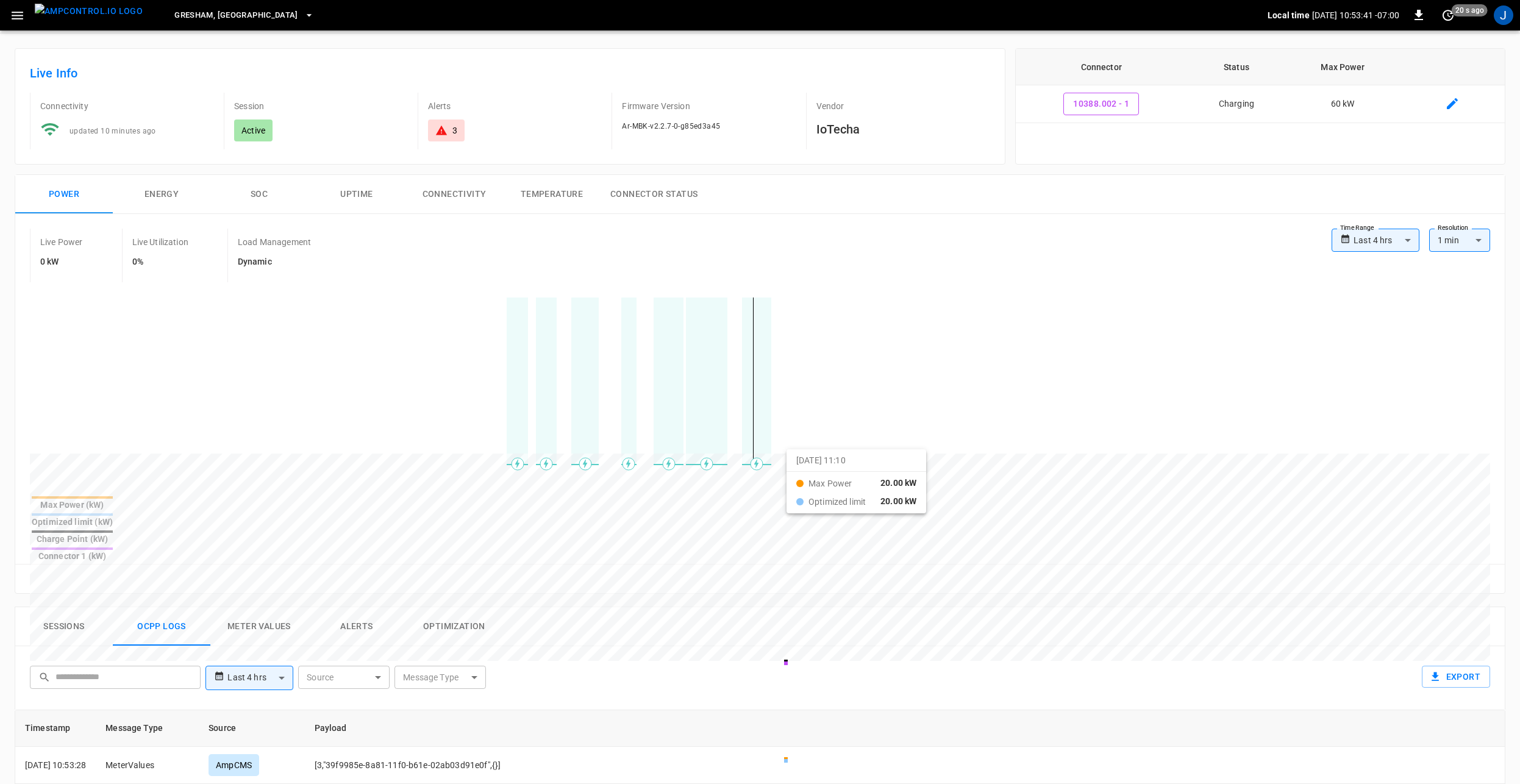
scroll to position [39, 0]
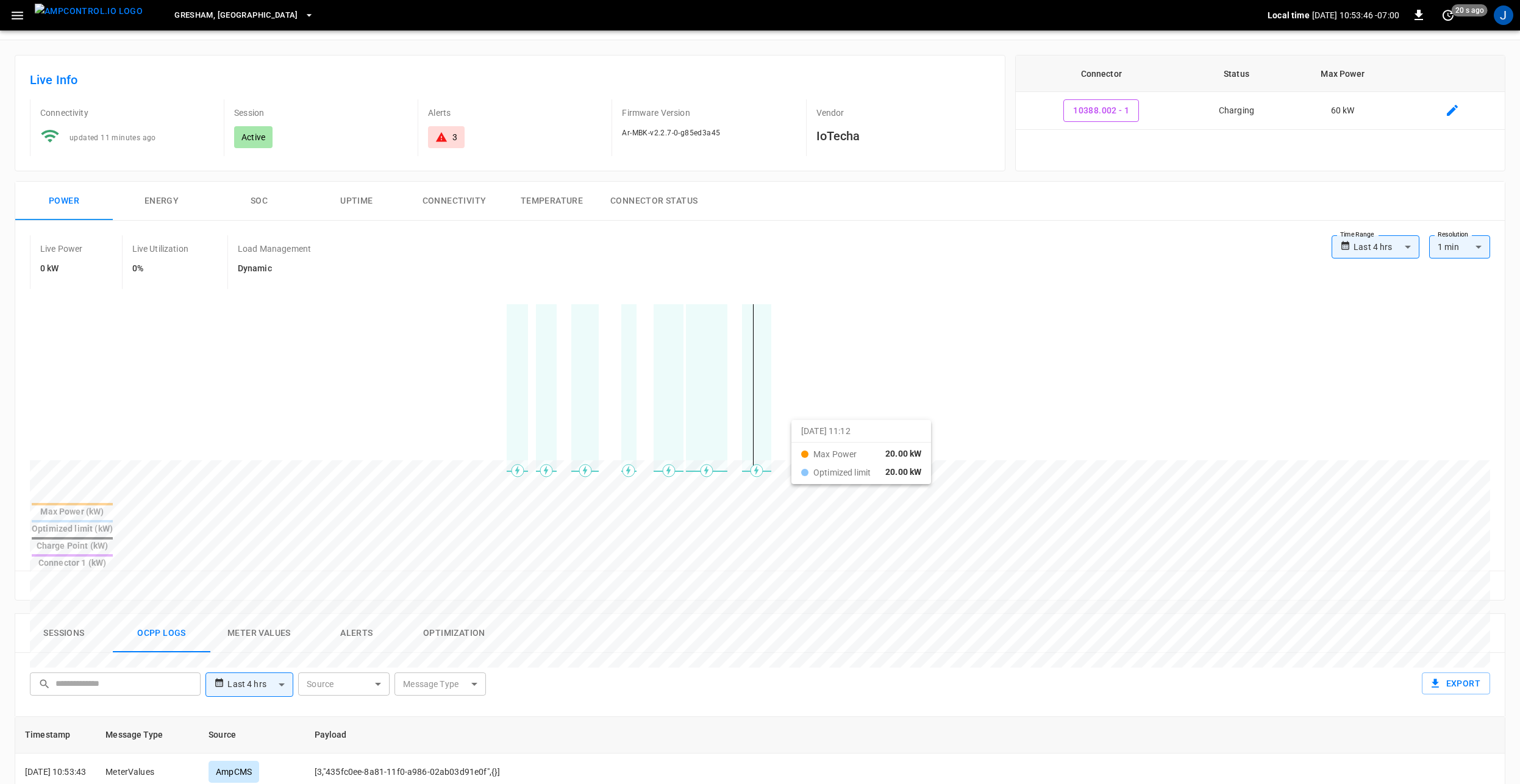
drag, startPoint x: 739, startPoint y: 420, endPoint x: 811, endPoint y: 431, distance: 72.8
click at [811, 564] on div at bounding box center [737, 753] width 1415 height 166
drag, startPoint x: 738, startPoint y: 443, endPoint x: 811, endPoint y: 440, distance: 73.1
click at [811, 564] on div at bounding box center [737, 753] width 1415 height 166
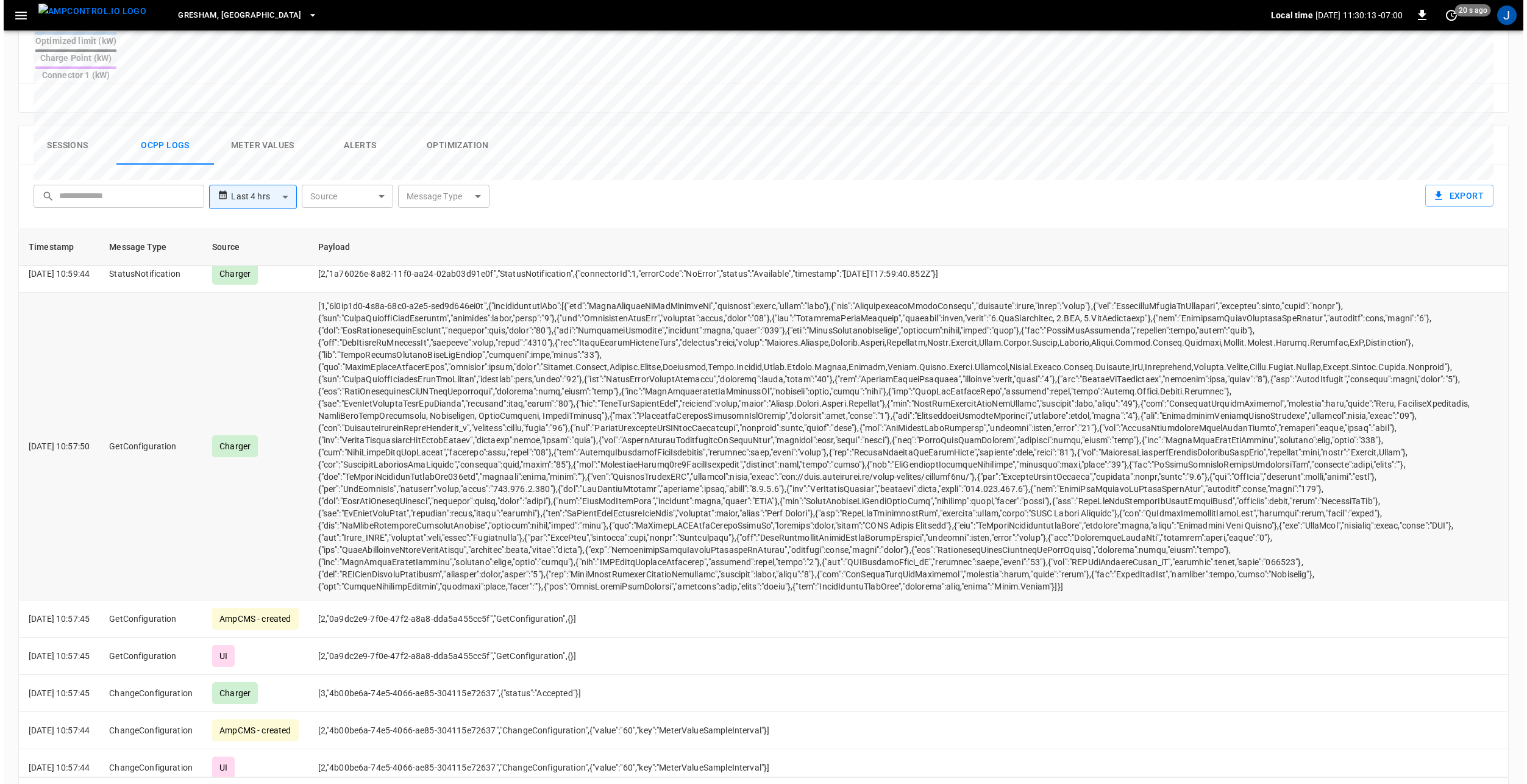
scroll to position [347, 0]
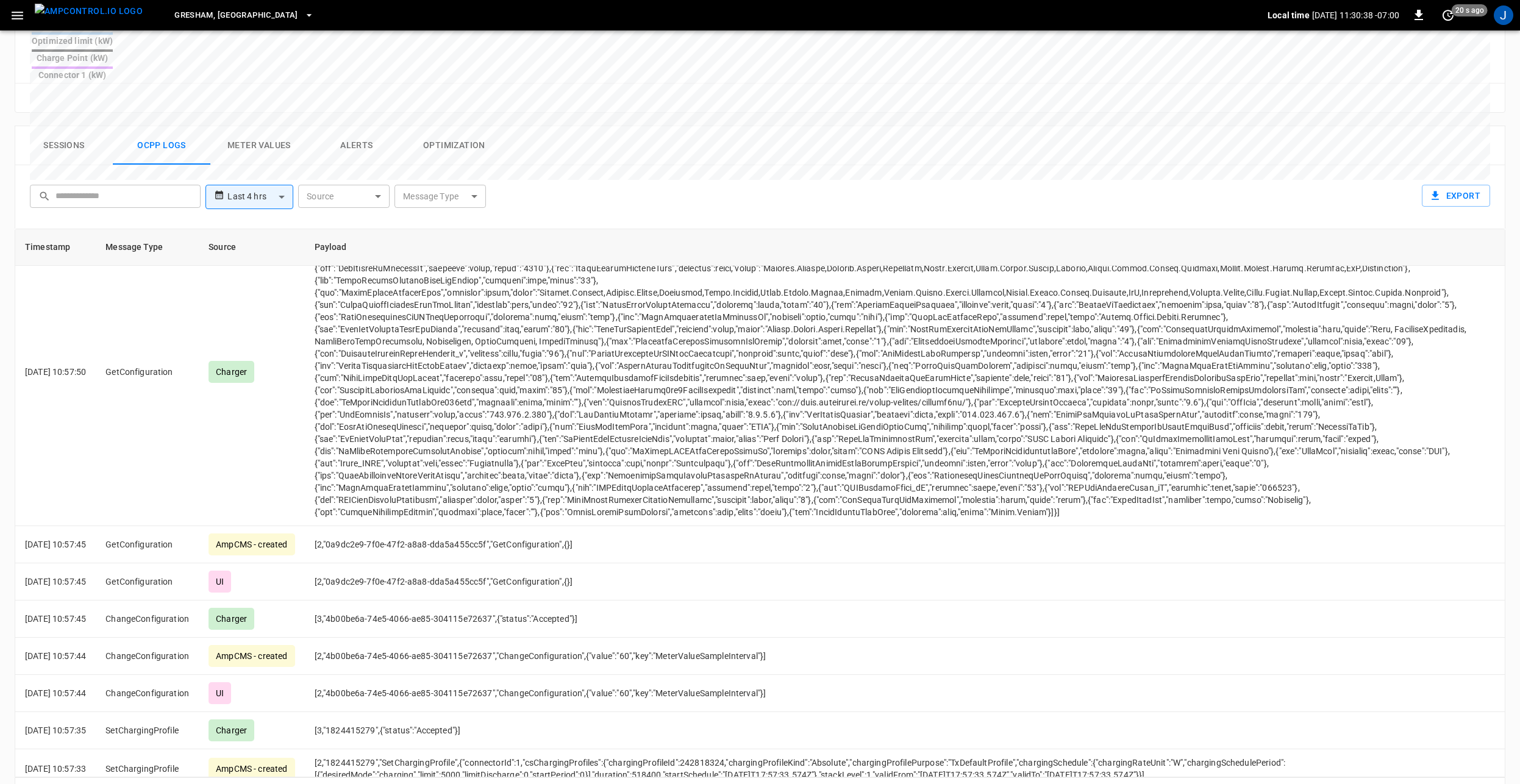
click at [303, 13] on icon "button" at bounding box center [310, 15] width 12 height 12
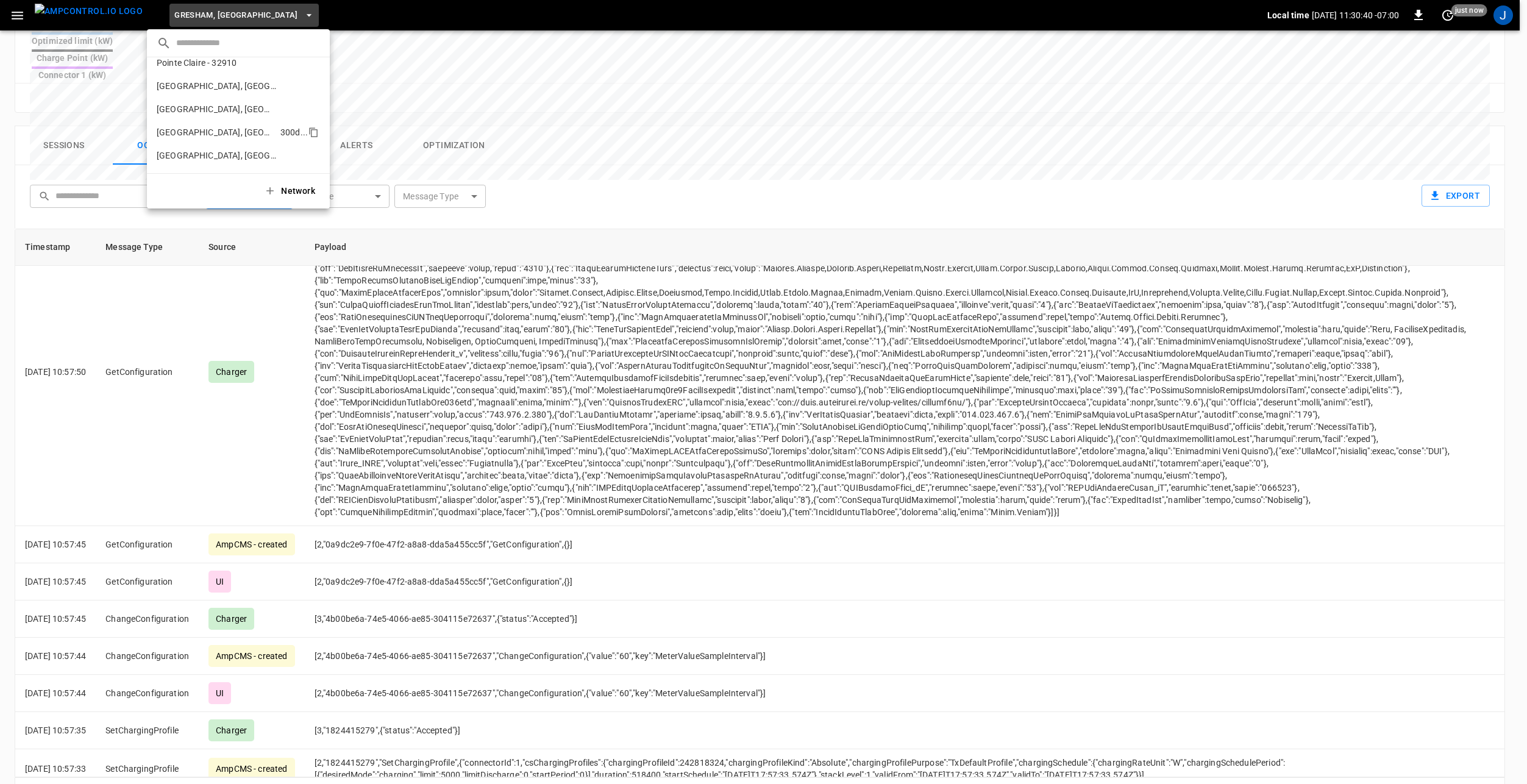
scroll to position [402, 0]
click at [221, 118] on li "Richmond, CA - 20306 1a67 ..." at bounding box center [238, 112] width 183 height 23
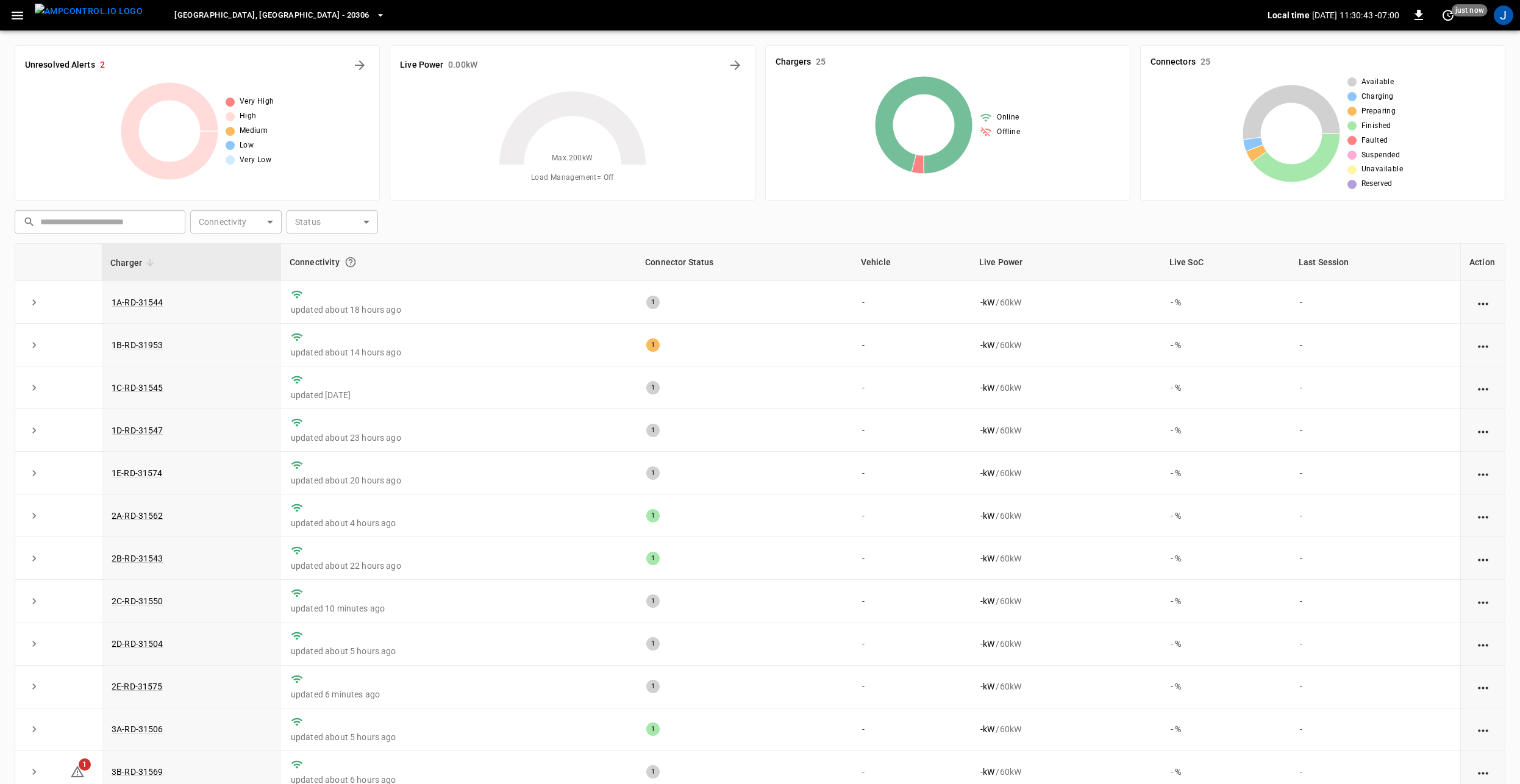
click at [374, 18] on icon "button" at bounding box center [381, 15] width 12 height 12
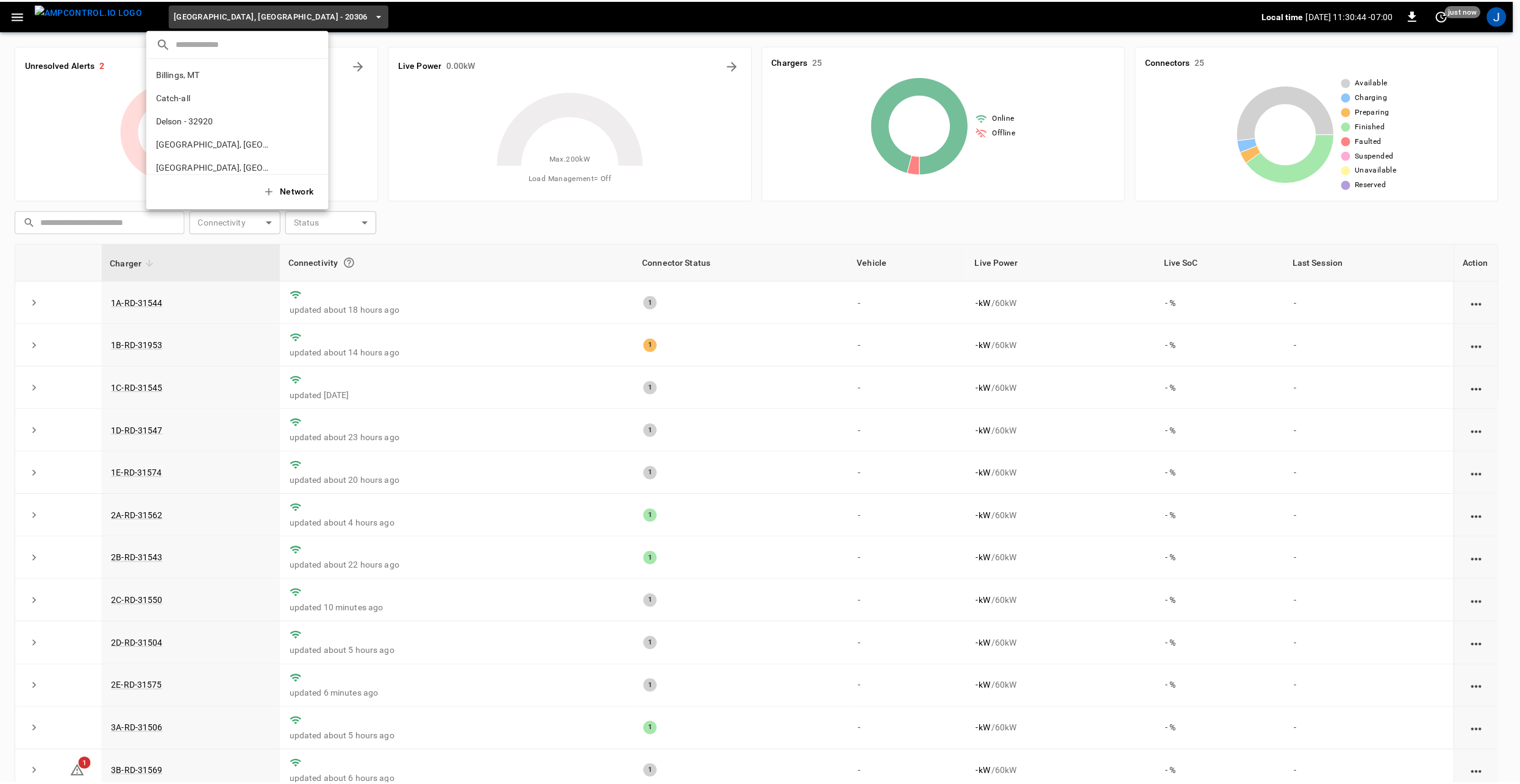
scroll to position [436, 0]
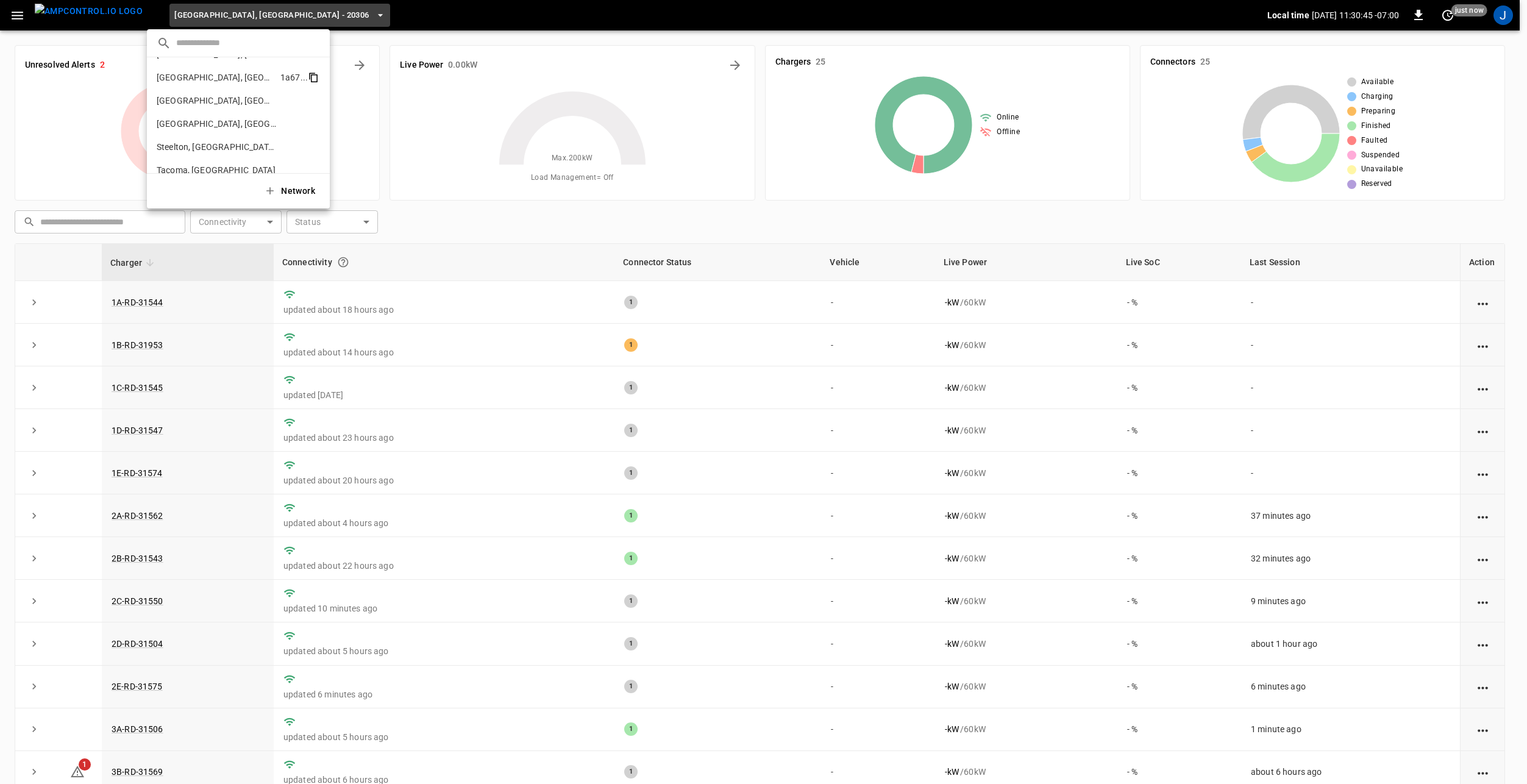
click at [308, 78] on icon "copy" at bounding box center [314, 77] width 11 height 11
click at [541, 217] on div at bounding box center [764, 392] width 1527 height 784
